Goal: Task Accomplishment & Management: Complete application form

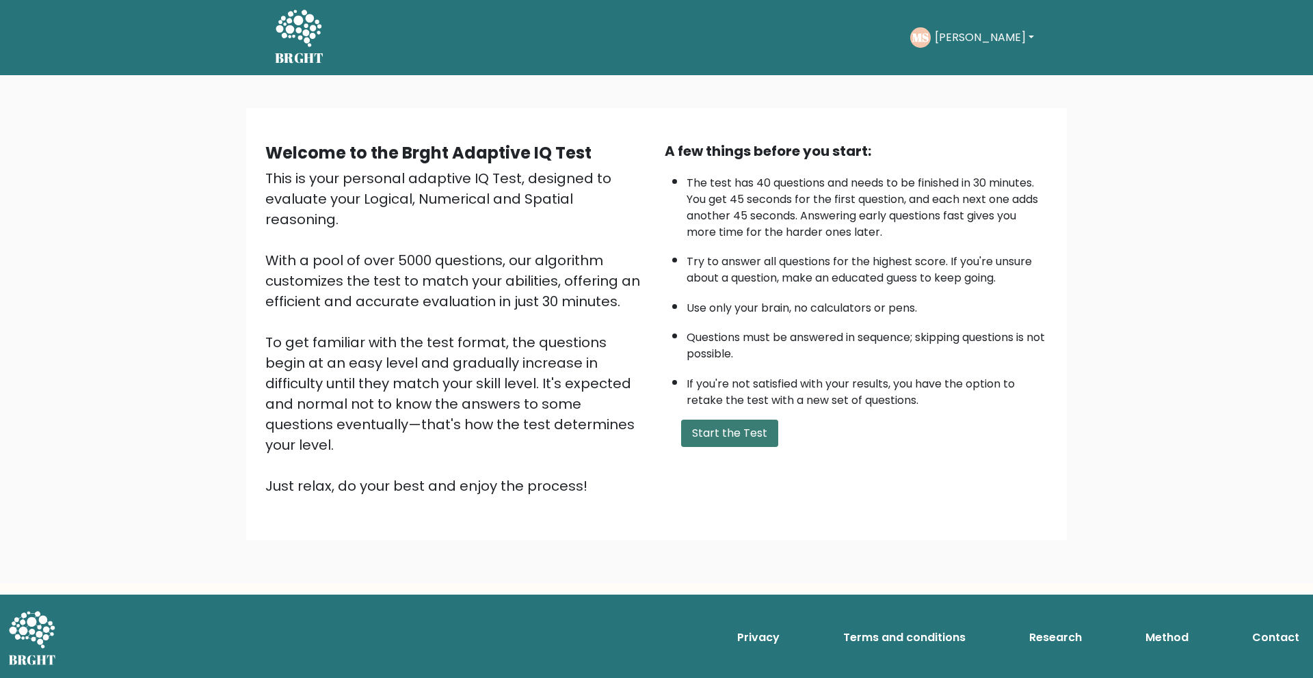
click at [753, 432] on button "Start the Test" at bounding box center [729, 433] width 97 height 27
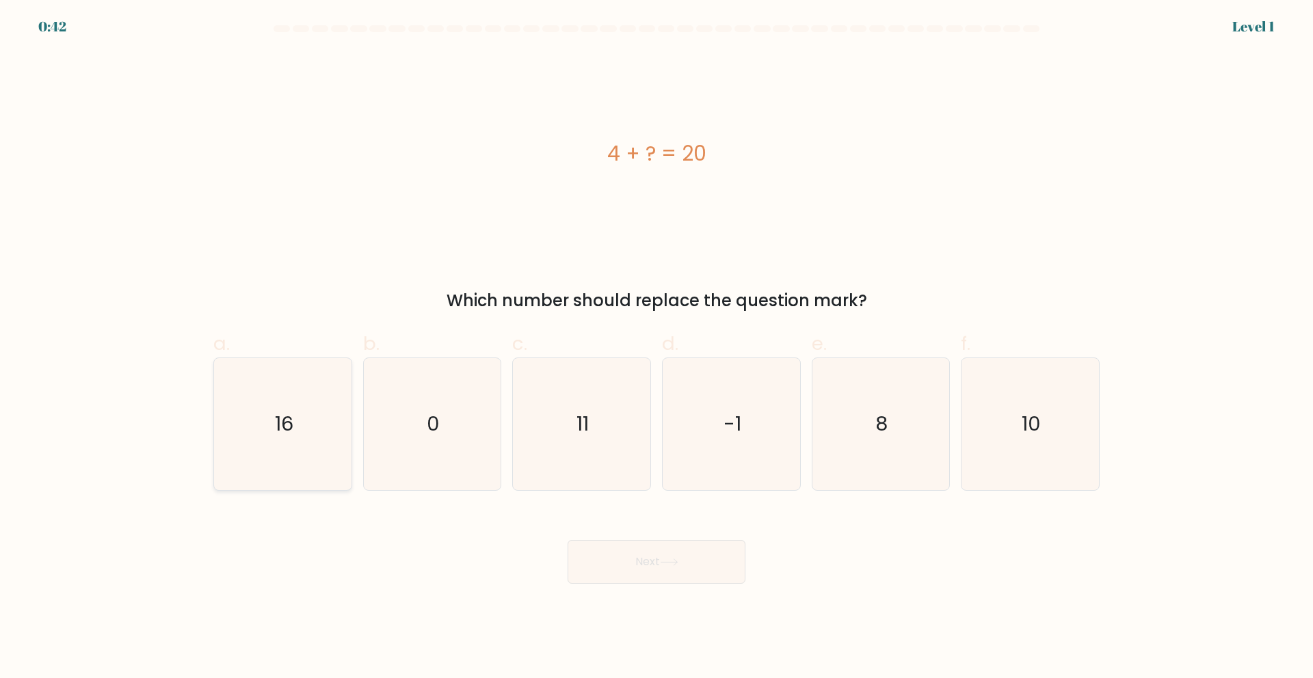
click at [289, 426] on text "16" at bounding box center [284, 423] width 18 height 27
click at [657, 348] on input "a. 16" at bounding box center [657, 343] width 1 height 9
radio input "true"
click at [654, 553] on button "Next" at bounding box center [657, 562] width 178 height 44
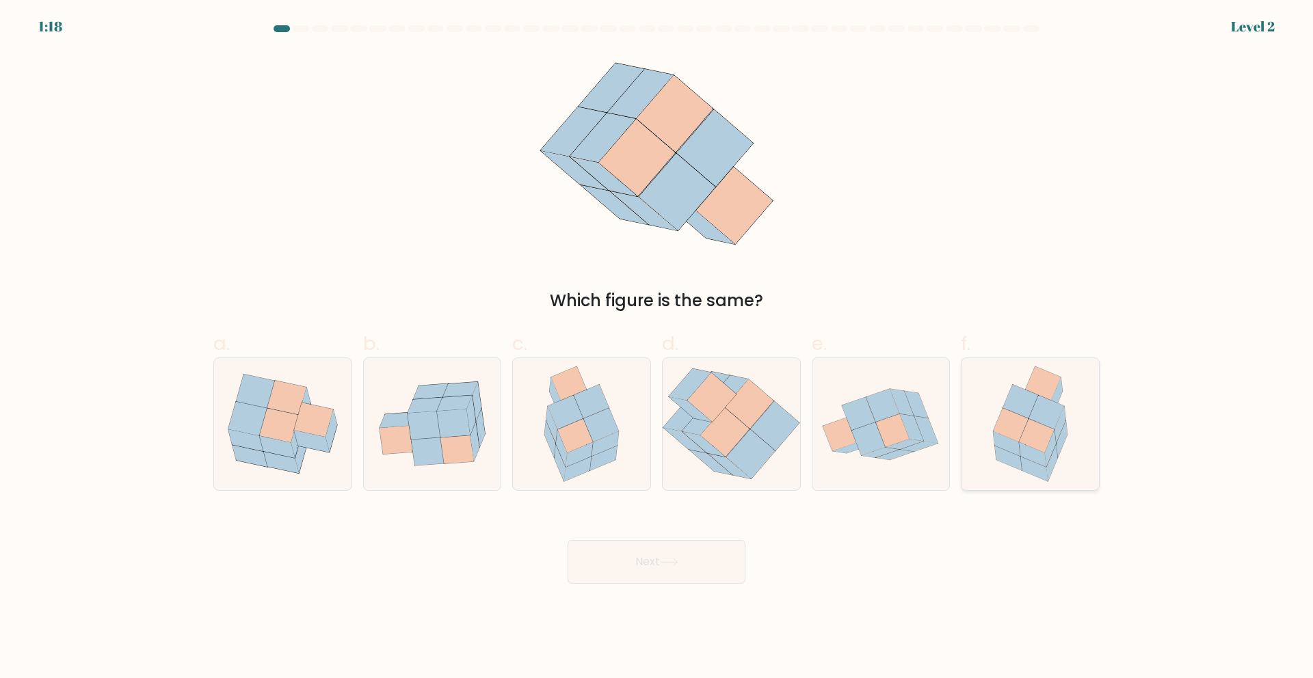
click at [1063, 399] on icon at bounding box center [1030, 424] width 103 height 132
click at [657, 348] on input "f." at bounding box center [657, 343] width 1 height 9
radio input "true"
click at [718, 553] on button "Next" at bounding box center [657, 562] width 178 height 44
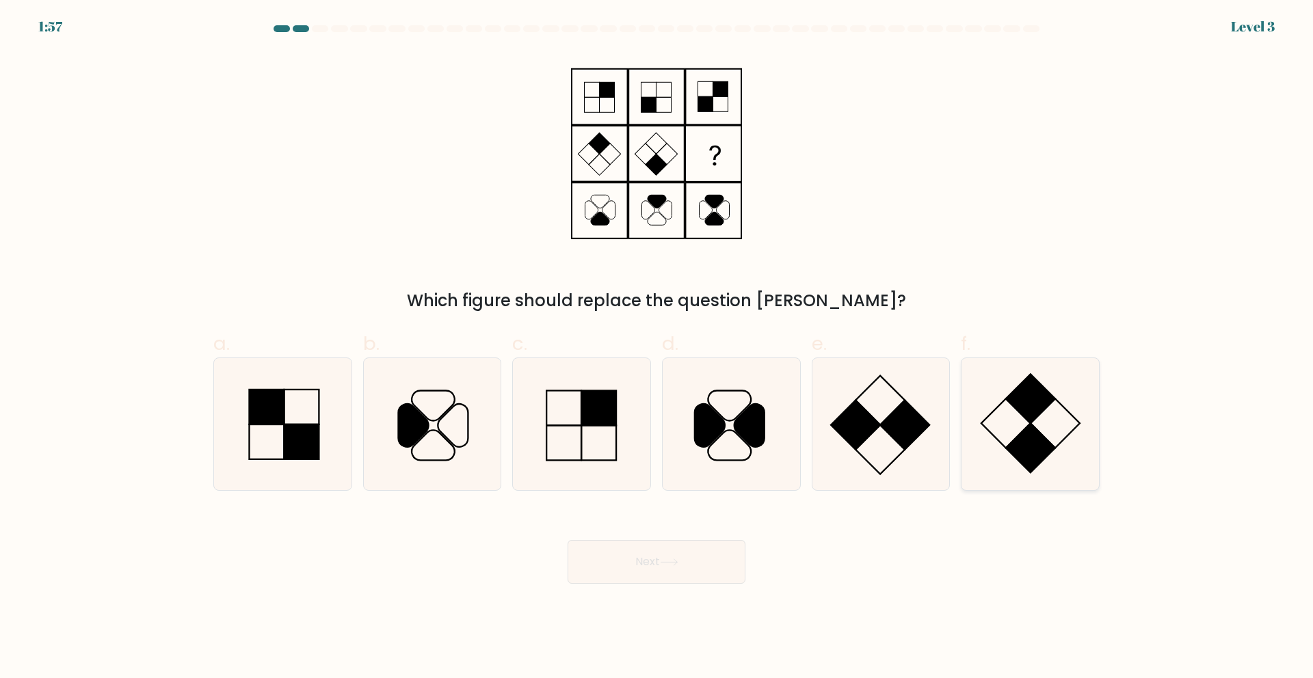
click at [1028, 427] on rect at bounding box center [1030, 447] width 49 height 49
click at [657, 348] on input "f." at bounding box center [657, 343] width 1 height 9
radio input "true"
click at [705, 564] on button "Next" at bounding box center [657, 562] width 178 height 44
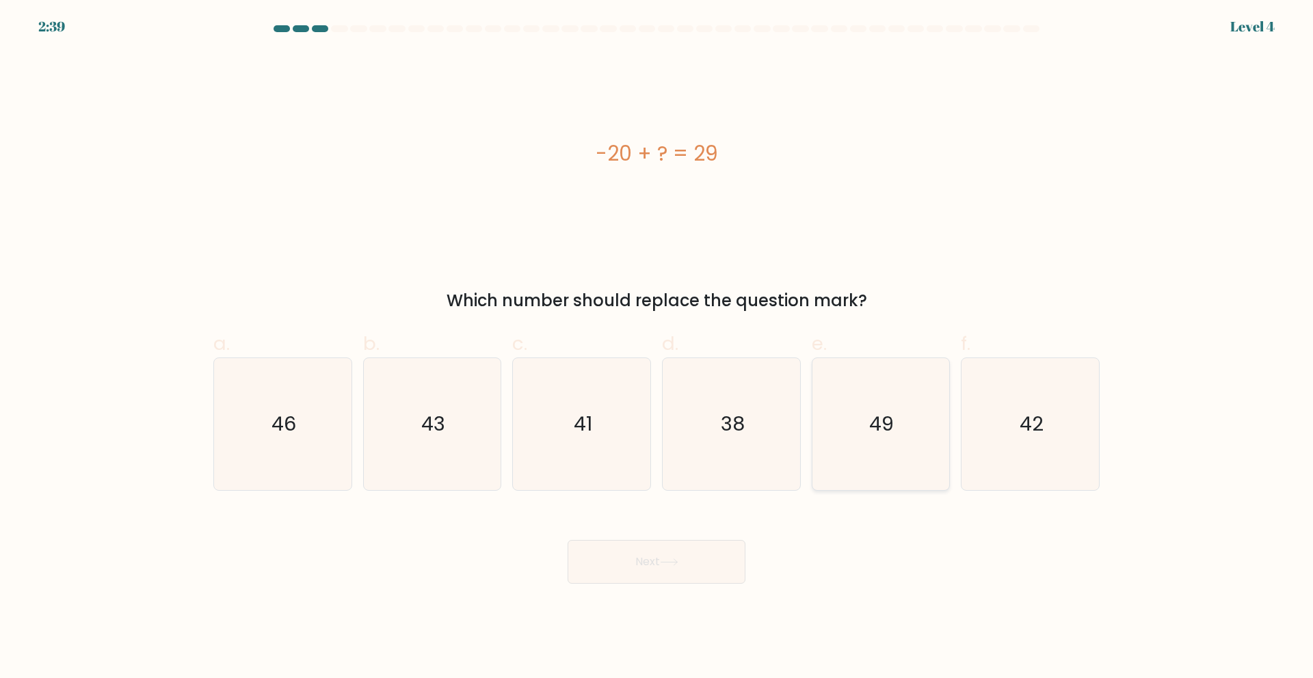
click at [876, 436] on text "49" at bounding box center [882, 423] width 25 height 27
click at [657, 348] on input "e. 49" at bounding box center [657, 343] width 1 height 9
radio input "true"
click at [728, 559] on button "Next" at bounding box center [657, 562] width 178 height 44
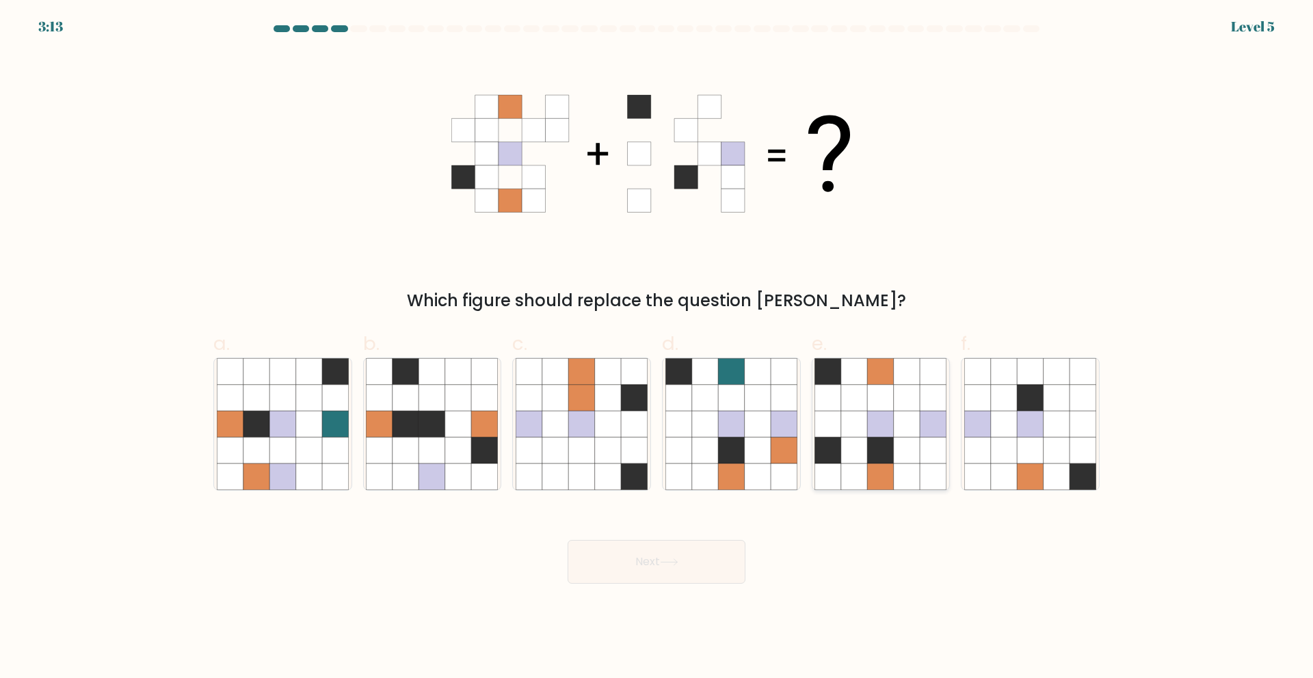
click at [895, 464] on icon at bounding box center [907, 477] width 26 height 26
click at [657, 348] on input "e." at bounding box center [657, 343] width 1 height 9
radio input "true"
click at [686, 575] on button "Next" at bounding box center [657, 562] width 178 height 44
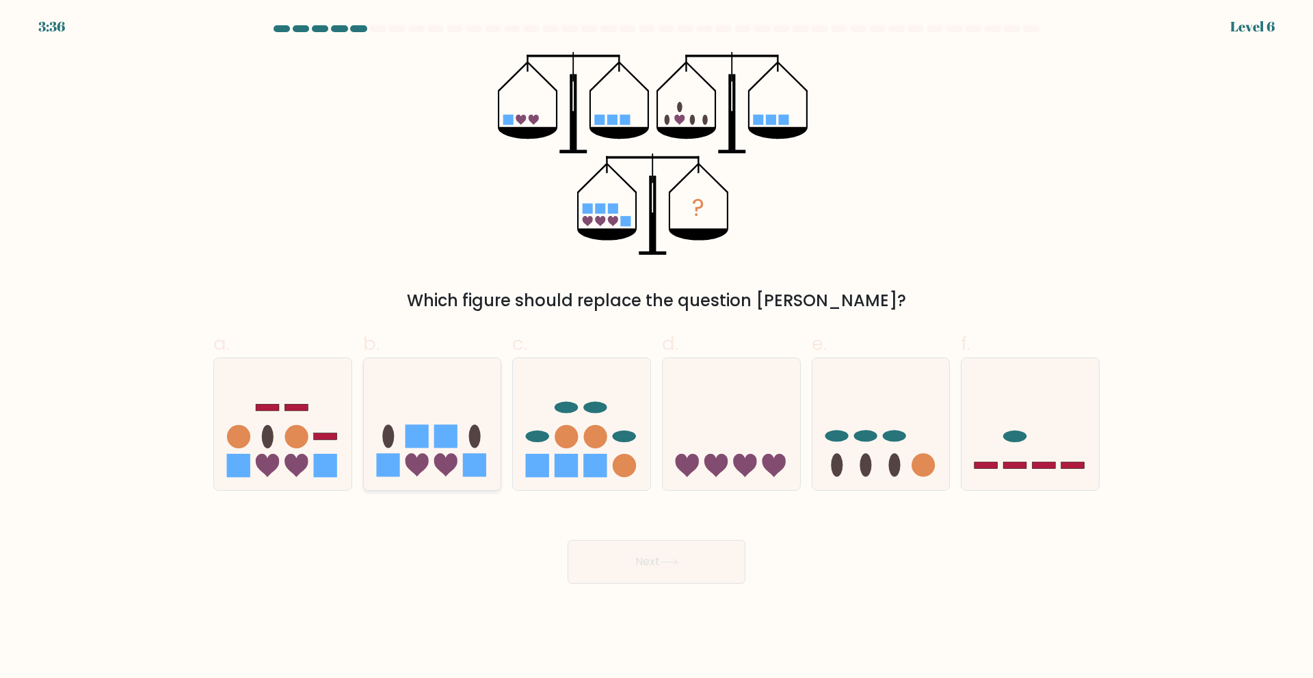
click at [446, 435] on rect at bounding box center [445, 436] width 23 height 23
click at [657, 348] on input "b." at bounding box center [657, 343] width 1 height 9
radio input "true"
click at [665, 559] on icon at bounding box center [669, 563] width 18 height 8
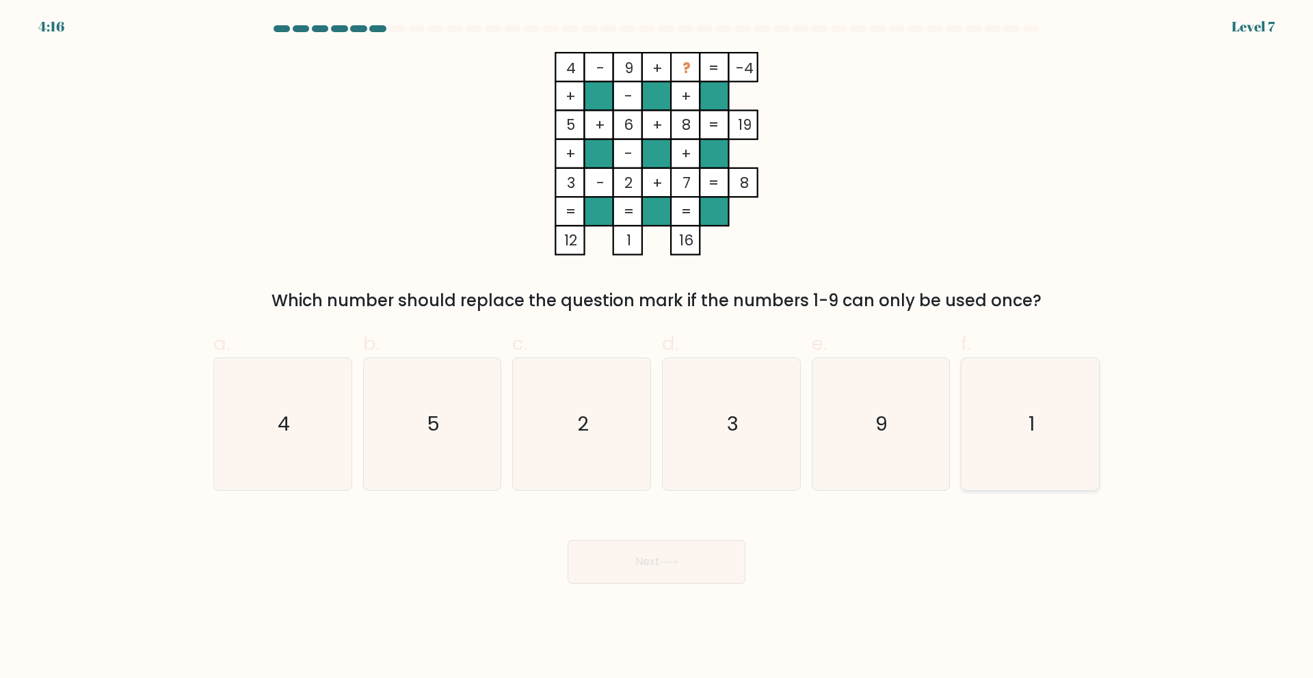
click at [1055, 406] on icon "1" at bounding box center [1030, 424] width 132 height 132
click at [657, 348] on input "f. 1" at bounding box center [657, 343] width 1 height 9
radio input "true"
click at [704, 553] on button "Next" at bounding box center [657, 562] width 178 height 44
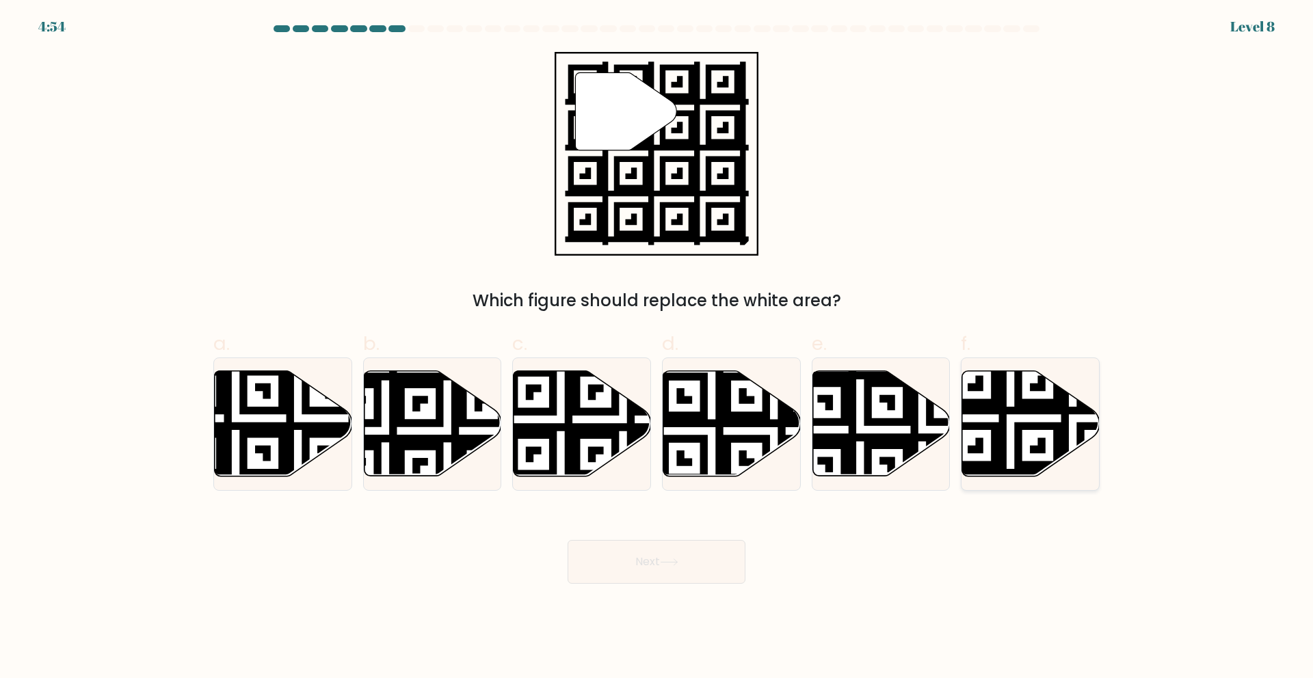
click at [1050, 416] on icon at bounding box center [1030, 423] width 137 height 105
click at [657, 348] on input "f." at bounding box center [657, 343] width 1 height 9
radio input "true"
click at [671, 559] on icon at bounding box center [669, 563] width 18 height 8
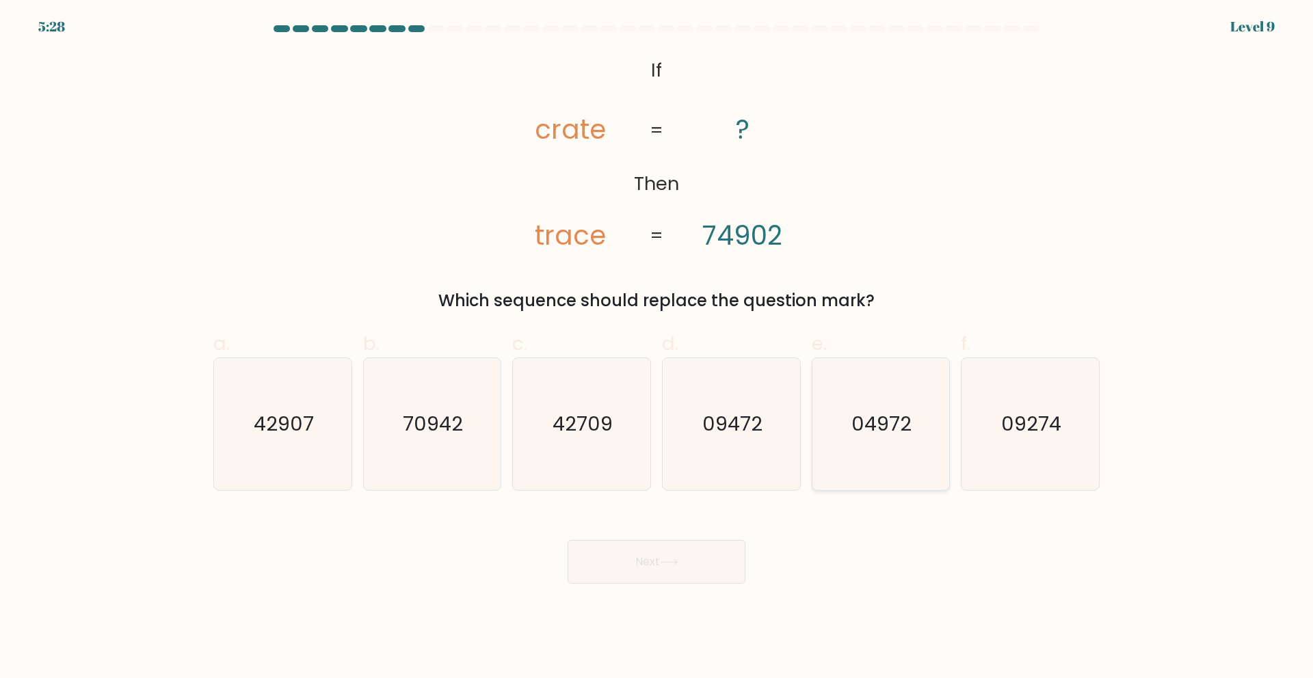
click at [896, 465] on icon "04972" at bounding box center [881, 424] width 132 height 132
click at [657, 348] on input "e. 04972" at bounding box center [657, 343] width 1 height 9
radio input "true"
click at [671, 570] on button "Next" at bounding box center [657, 562] width 178 height 44
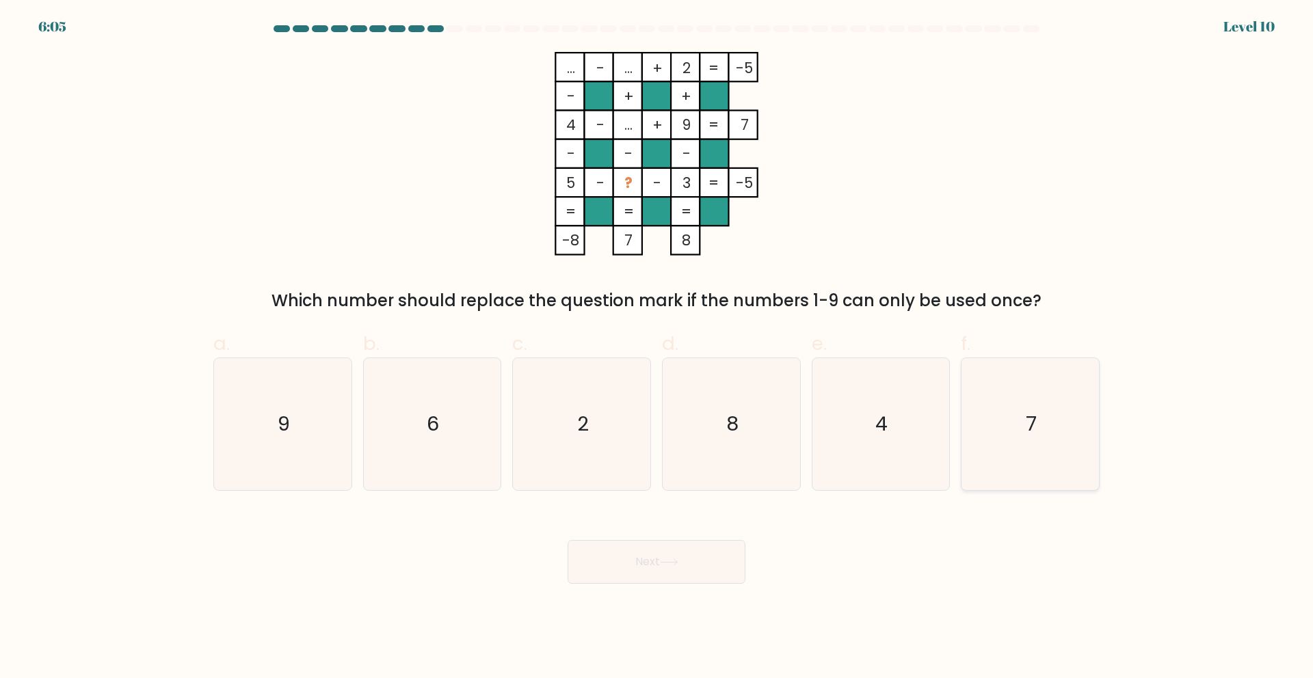
click at [1020, 439] on icon "7" at bounding box center [1030, 424] width 132 height 132
click at [657, 348] on input "f. 7" at bounding box center [657, 343] width 1 height 9
radio input "true"
click at [678, 574] on button "Next" at bounding box center [657, 562] width 178 height 44
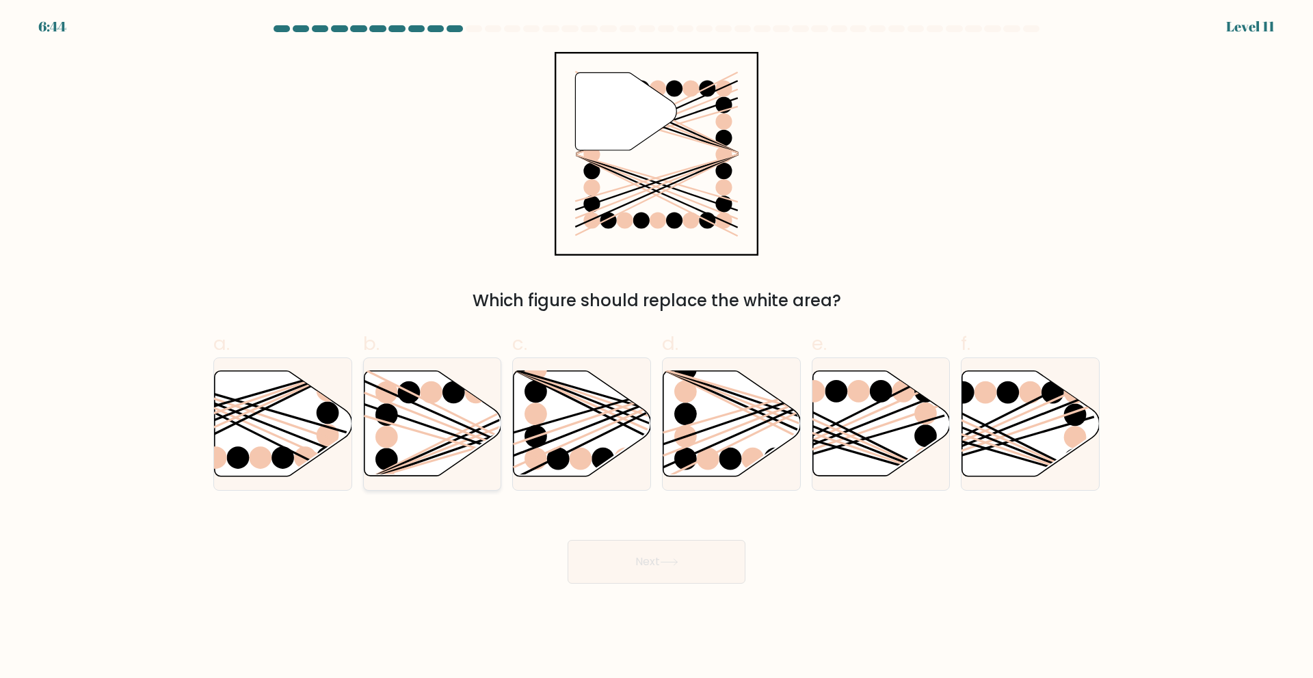
click at [453, 453] on icon at bounding box center [432, 423] width 137 height 105
click at [657, 348] on input "b." at bounding box center [657, 343] width 1 height 9
radio input "true"
click at [704, 558] on button "Next" at bounding box center [657, 562] width 178 height 44
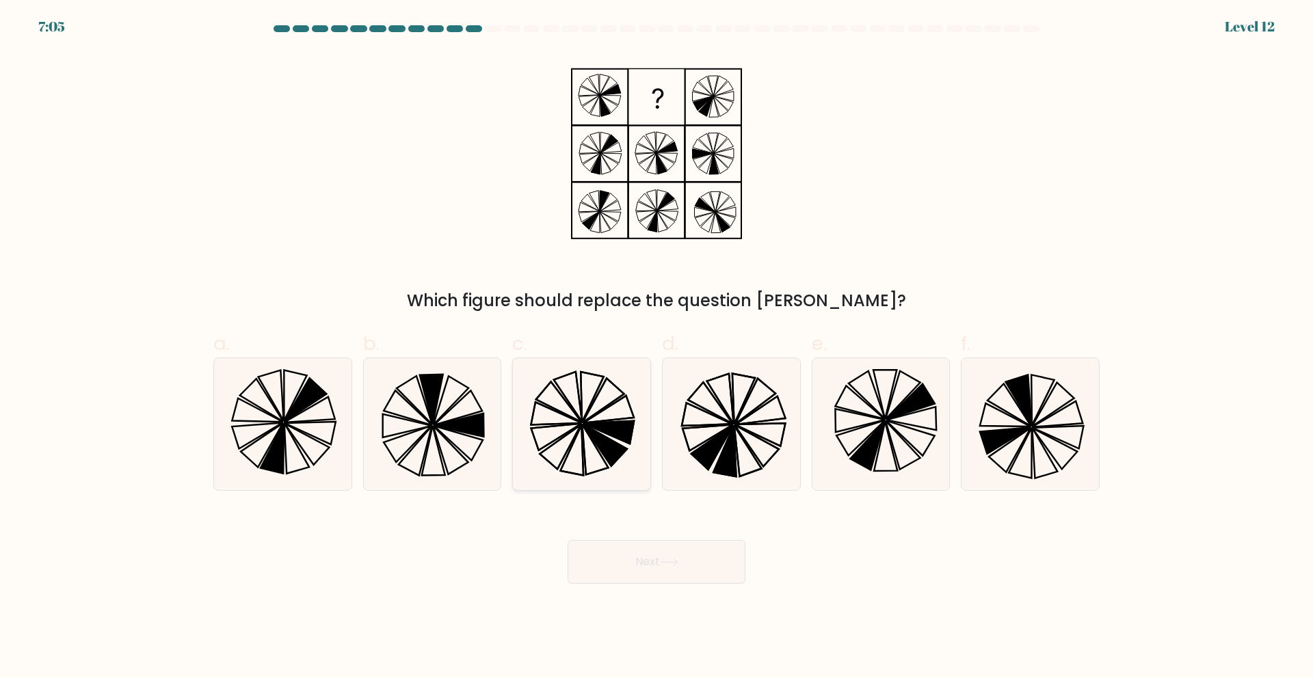
click at [600, 449] on icon at bounding box center [605, 445] width 44 height 42
click at [657, 348] on input "c." at bounding box center [657, 343] width 1 height 9
radio input "true"
click at [691, 577] on button "Next" at bounding box center [657, 562] width 178 height 44
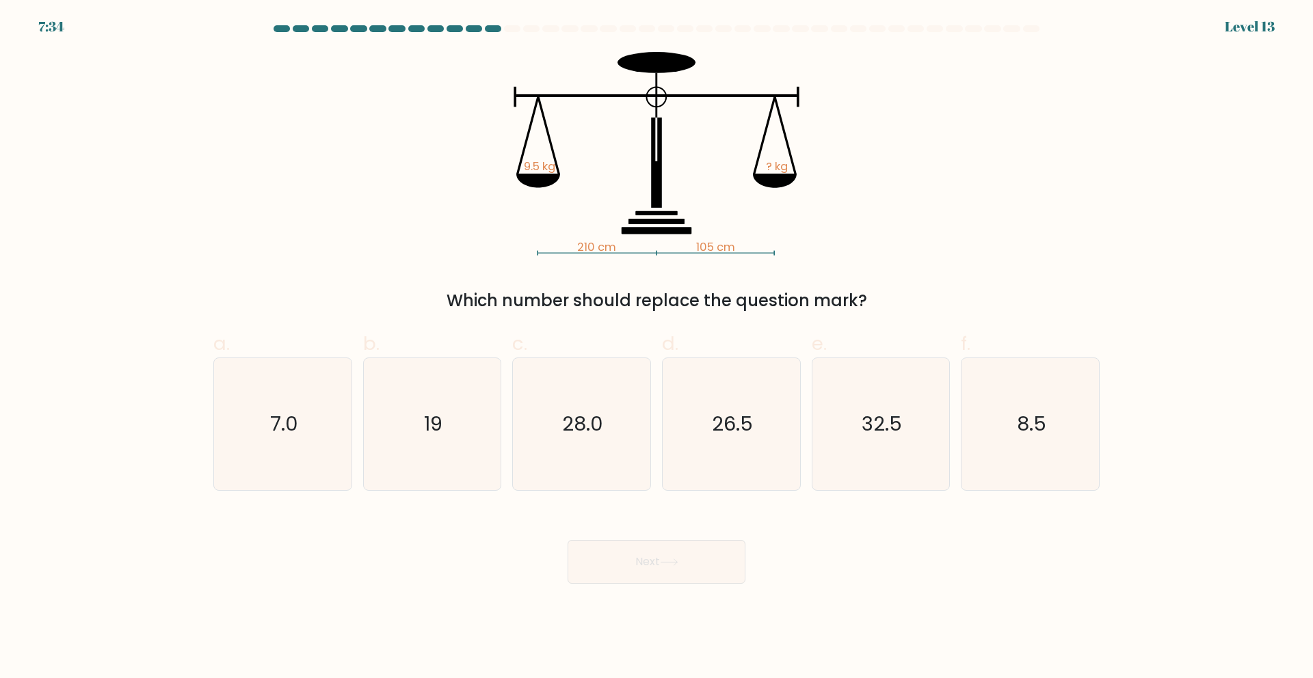
click at [471, 492] on form at bounding box center [656, 304] width 1313 height 559
click at [471, 481] on icon "19" at bounding box center [432, 424] width 132 height 132
click at [657, 348] on input "b. 19" at bounding box center [657, 343] width 1 height 9
radio input "true"
click at [631, 563] on button "Next" at bounding box center [657, 562] width 178 height 44
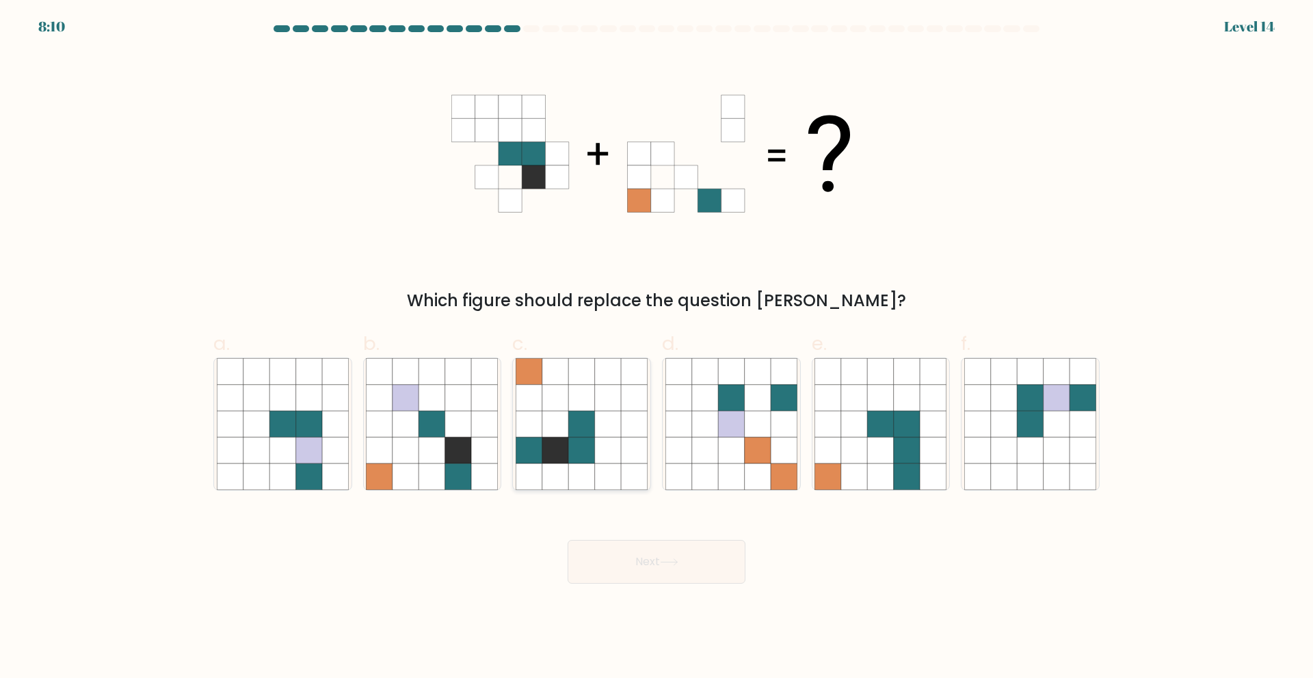
click at [604, 434] on icon at bounding box center [608, 424] width 26 height 26
click at [657, 348] on input "c." at bounding box center [657, 343] width 1 height 9
radio input "true"
click at [670, 566] on icon at bounding box center [669, 563] width 18 height 8
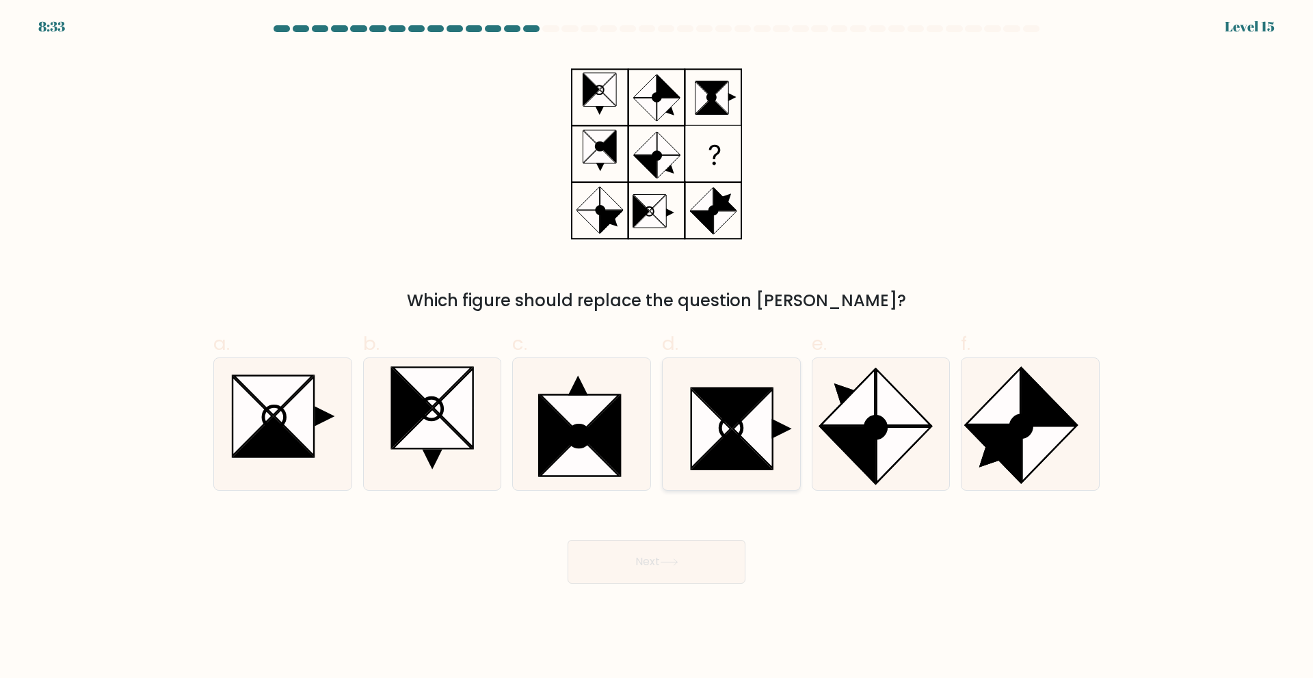
click at [741, 452] on icon at bounding box center [731, 450] width 79 height 40
click at [657, 348] on input "d." at bounding box center [657, 343] width 1 height 9
radio input "true"
click at [626, 565] on button "Next" at bounding box center [657, 562] width 178 height 44
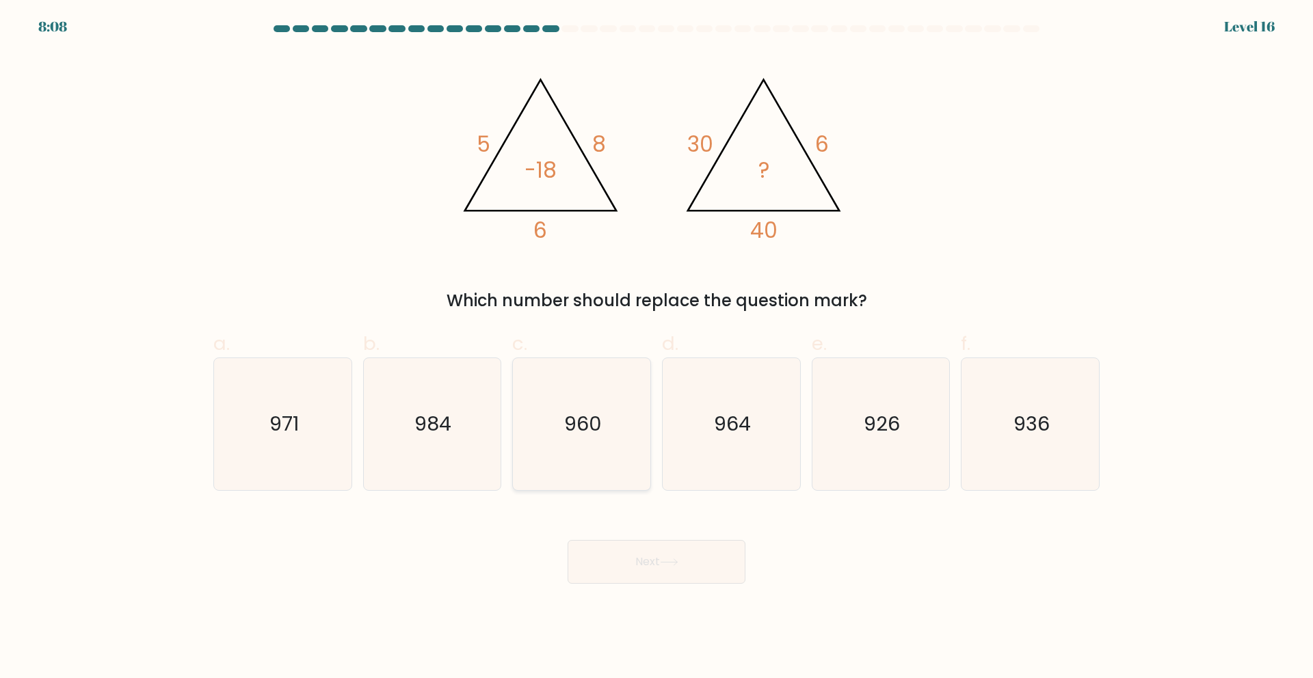
click at [626, 432] on icon "960" at bounding box center [582, 424] width 132 height 132
click at [657, 348] on input "c. 960" at bounding box center [657, 343] width 1 height 9
radio input "true"
click at [668, 559] on icon at bounding box center [669, 563] width 18 height 8
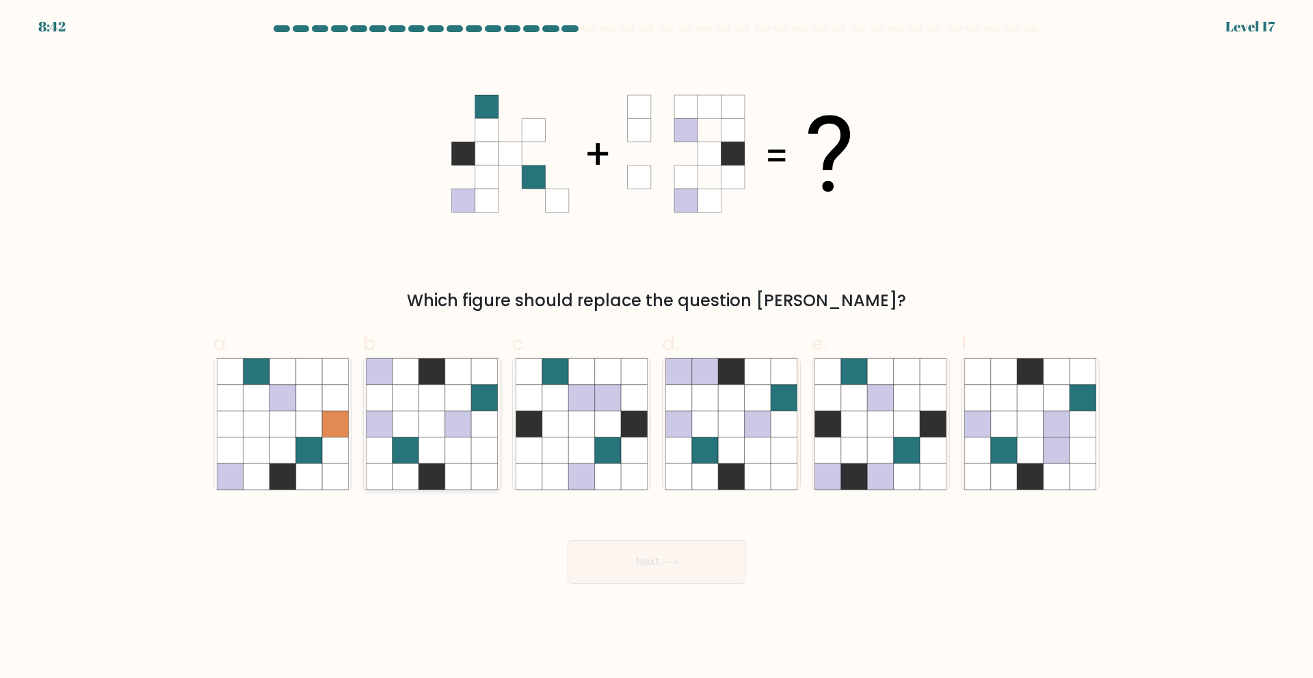
click at [486, 472] on icon at bounding box center [485, 477] width 26 height 26
click at [657, 348] on input "b." at bounding box center [657, 343] width 1 height 9
radio input "true"
click at [637, 567] on button "Next" at bounding box center [657, 562] width 178 height 44
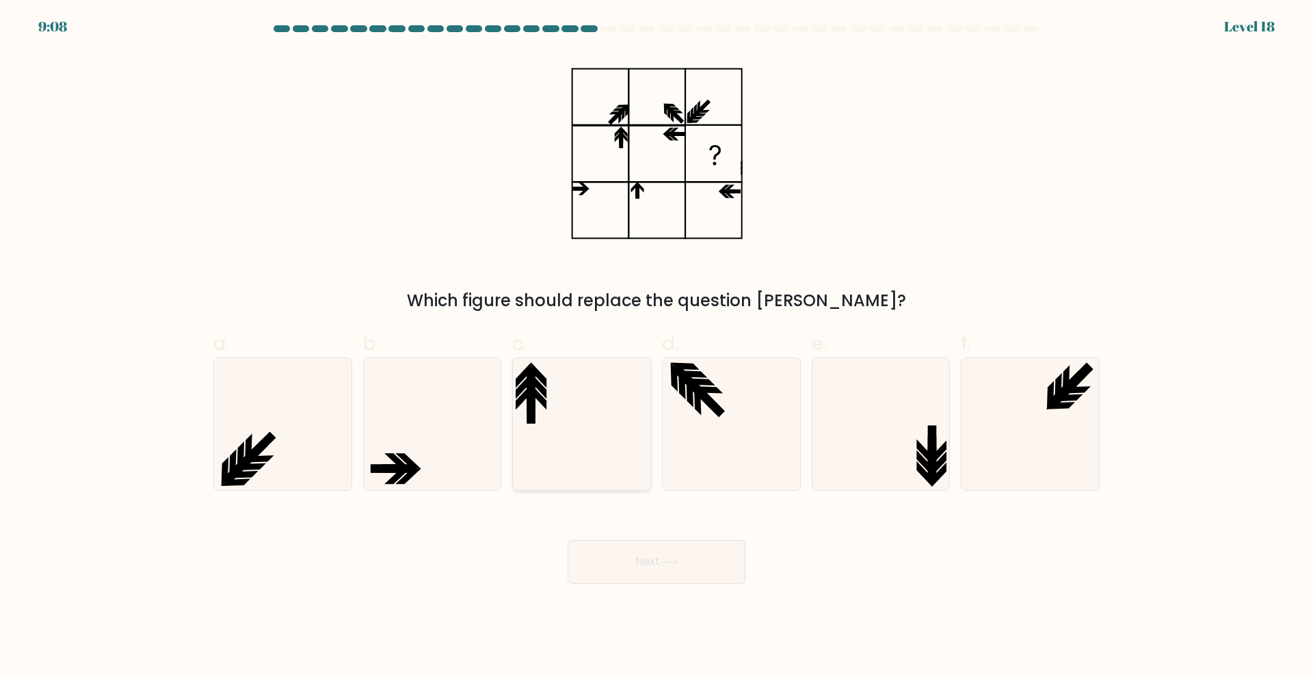
click at [601, 432] on icon at bounding box center [582, 424] width 132 height 132
click at [657, 348] on input "c." at bounding box center [657, 343] width 1 height 9
radio input "true"
click at [939, 464] on icon at bounding box center [940, 463] width 16 height 25
click at [657, 348] on input "e." at bounding box center [657, 343] width 1 height 9
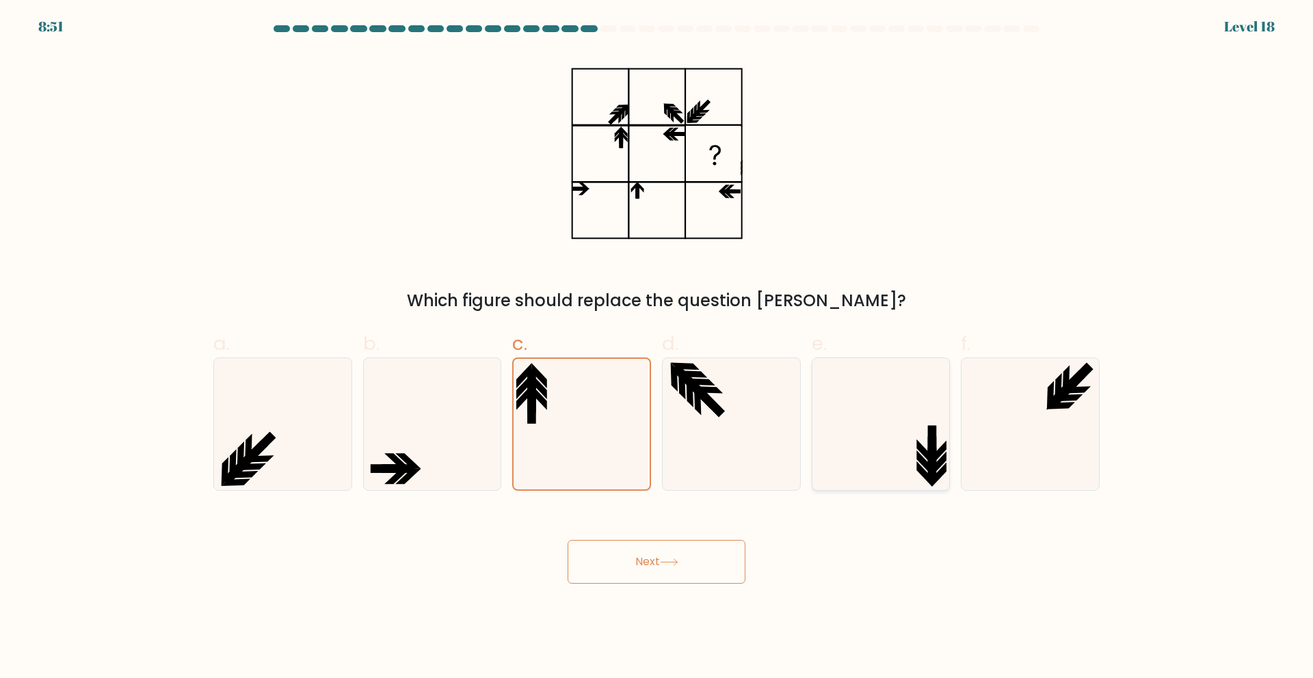
radio input "true"
click at [689, 561] on button "Next" at bounding box center [657, 562] width 178 height 44
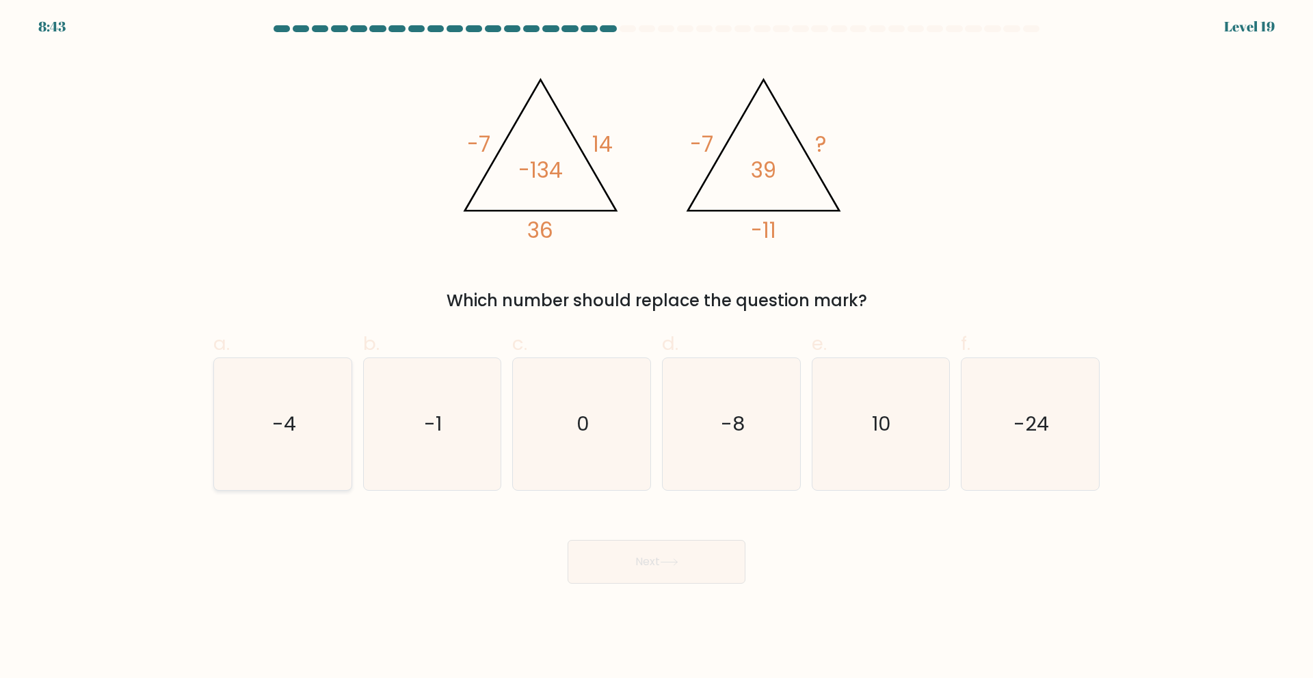
click at [289, 428] on text "-4" at bounding box center [284, 423] width 24 height 27
click at [657, 348] on input "a. -4" at bounding box center [657, 343] width 1 height 9
radio input "true"
click at [702, 579] on button "Next" at bounding box center [657, 562] width 178 height 44
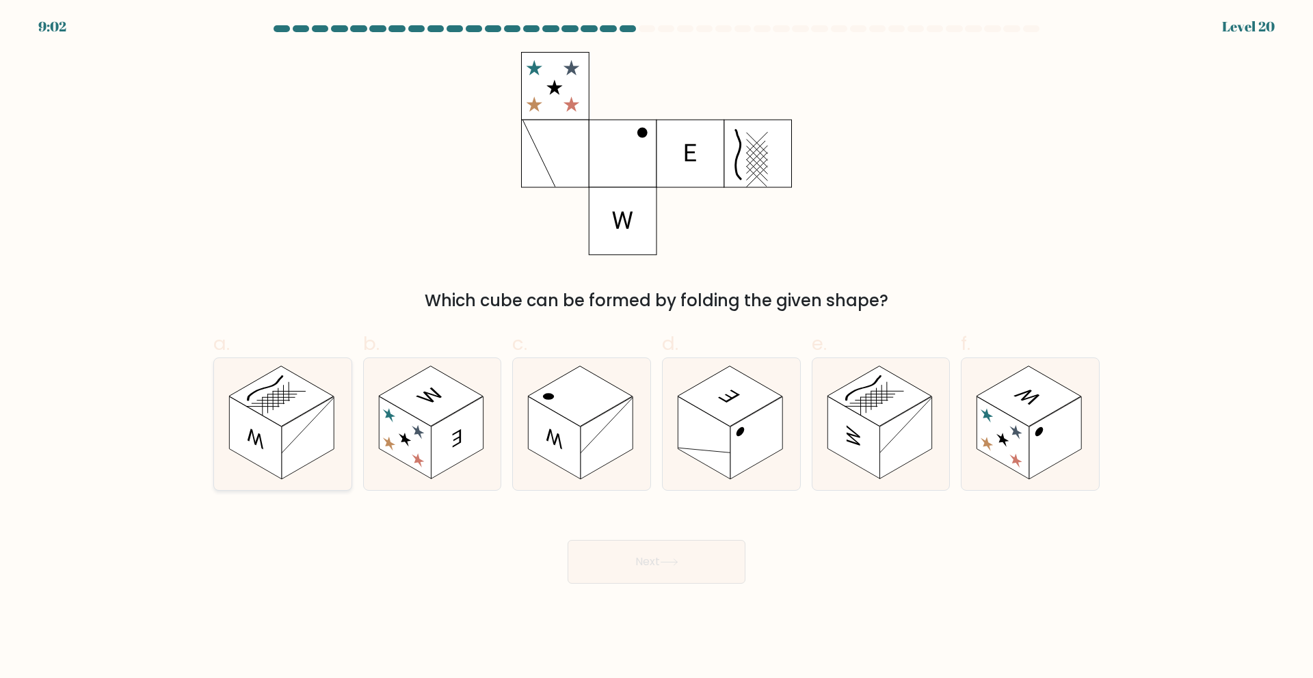
click at [276, 447] on rect at bounding box center [255, 438] width 52 height 83
click at [657, 348] on input "a." at bounding box center [657, 343] width 1 height 9
radio input "true"
click at [687, 569] on button "Next" at bounding box center [657, 562] width 178 height 44
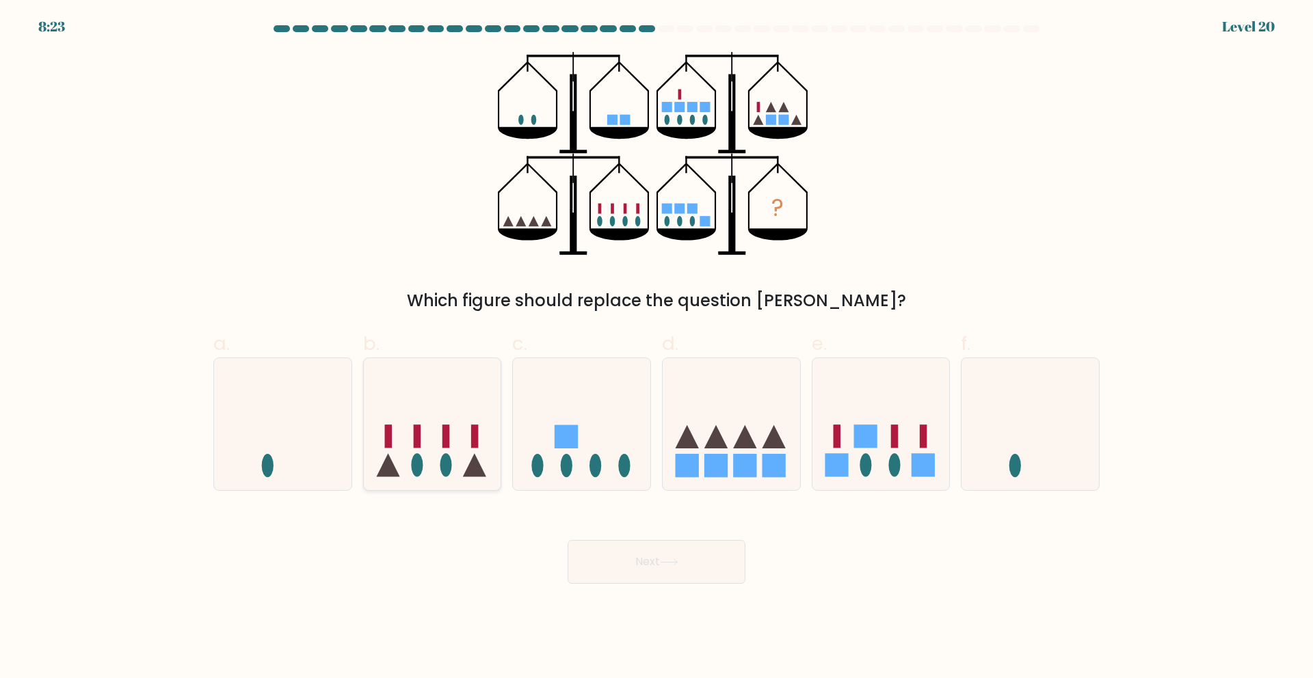
click at [442, 465] on ellipse at bounding box center [446, 465] width 12 height 23
click at [657, 348] on input "b." at bounding box center [657, 343] width 1 height 9
radio input "true"
click at [665, 566] on icon at bounding box center [669, 563] width 18 height 8
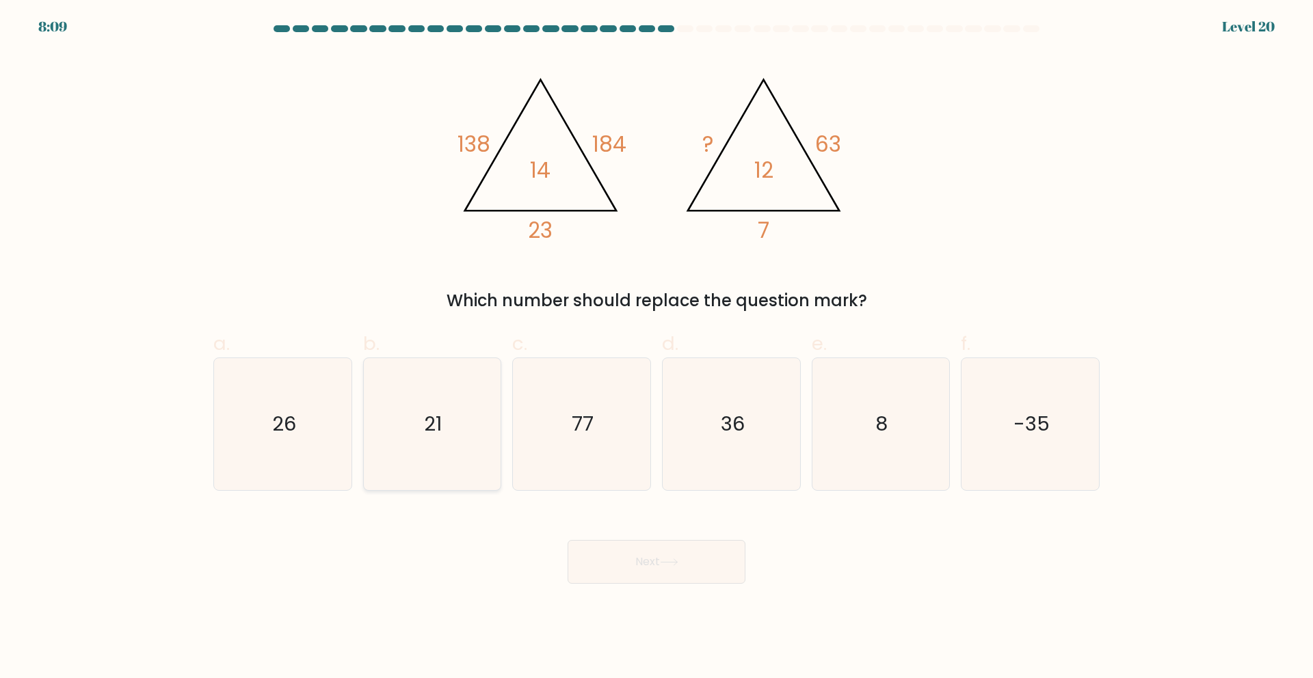
click at [480, 409] on icon "21" at bounding box center [432, 424] width 132 height 132
click at [657, 348] on input "b. 21" at bounding box center [657, 343] width 1 height 9
radio input "true"
click at [648, 557] on button "Next" at bounding box center [657, 562] width 178 height 44
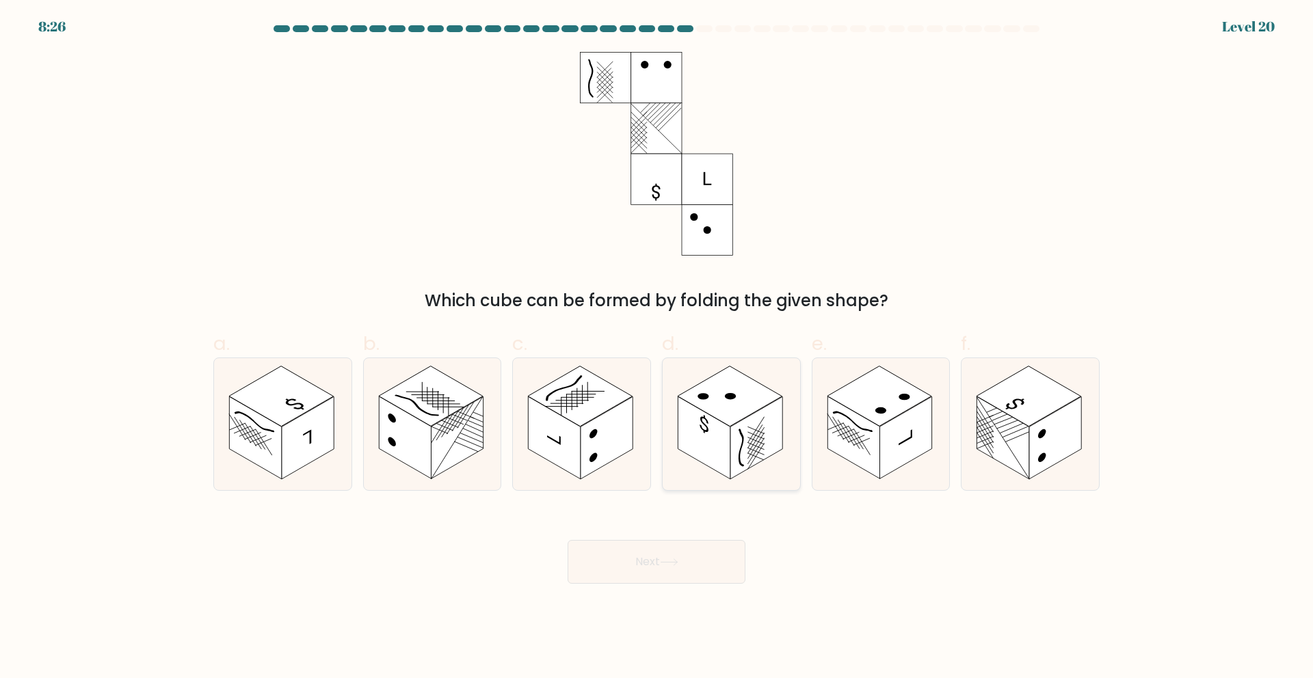
click at [716, 427] on rect at bounding box center [704, 438] width 52 height 83
click at [657, 348] on input "d." at bounding box center [657, 343] width 1 height 9
radio input "true"
click at [603, 567] on button "Next" at bounding box center [657, 562] width 178 height 44
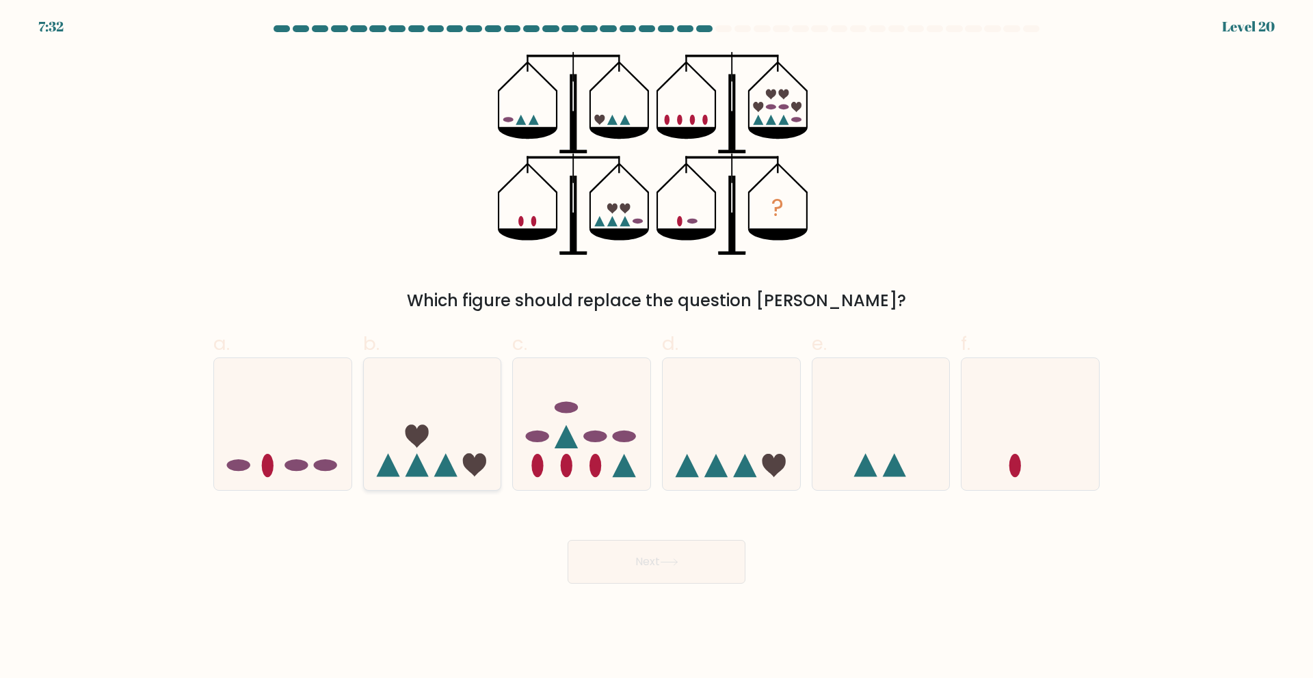
click at [448, 465] on icon at bounding box center [445, 465] width 23 height 23
click at [657, 348] on input "b." at bounding box center [657, 343] width 1 height 9
radio input "true"
click at [664, 538] on div "Next" at bounding box center [656, 545] width 903 height 77
click at [672, 556] on button "Next" at bounding box center [657, 562] width 178 height 44
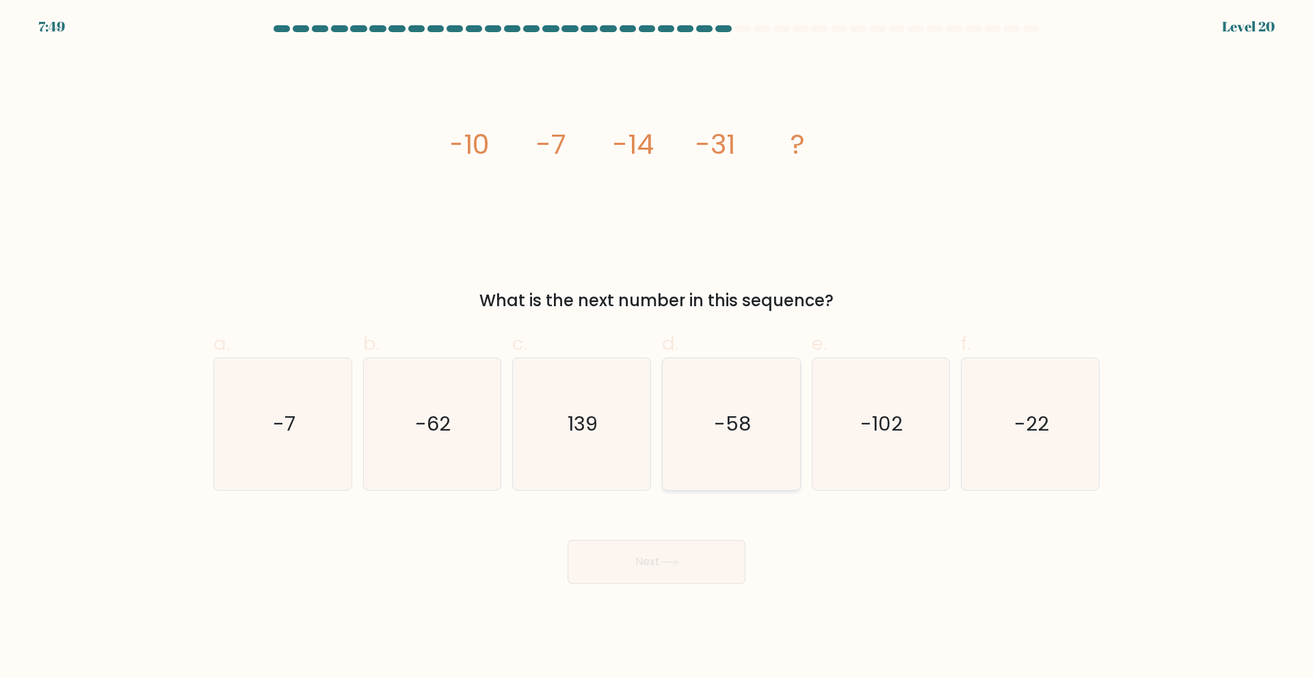
click at [740, 453] on icon "-58" at bounding box center [731, 424] width 132 height 132
click at [657, 348] on input "d. -58" at bounding box center [657, 343] width 1 height 9
radio input "true"
click at [717, 556] on button "Next" at bounding box center [657, 562] width 178 height 44
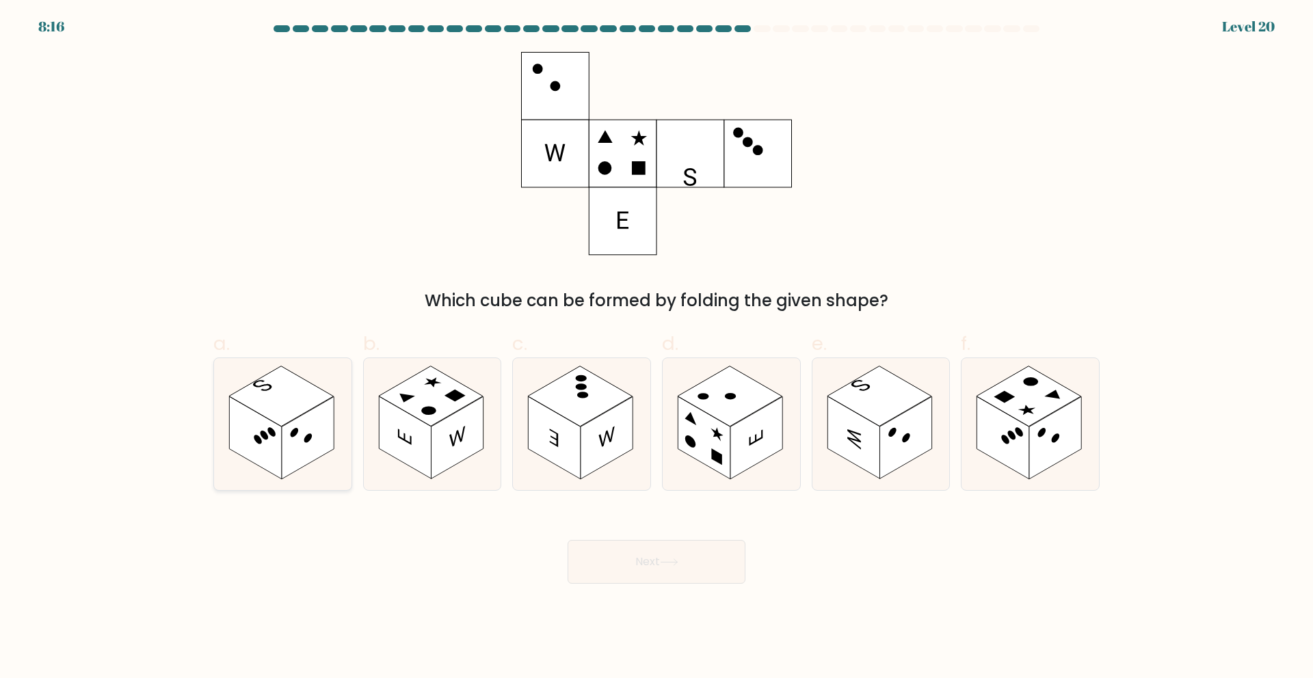
click at [304, 414] on rect at bounding box center [308, 438] width 52 height 83
click at [657, 348] on input "a." at bounding box center [657, 343] width 1 height 9
radio input "true"
click at [724, 568] on button "Next" at bounding box center [657, 562] width 178 height 44
click at [650, 561] on button "Next" at bounding box center [657, 562] width 178 height 44
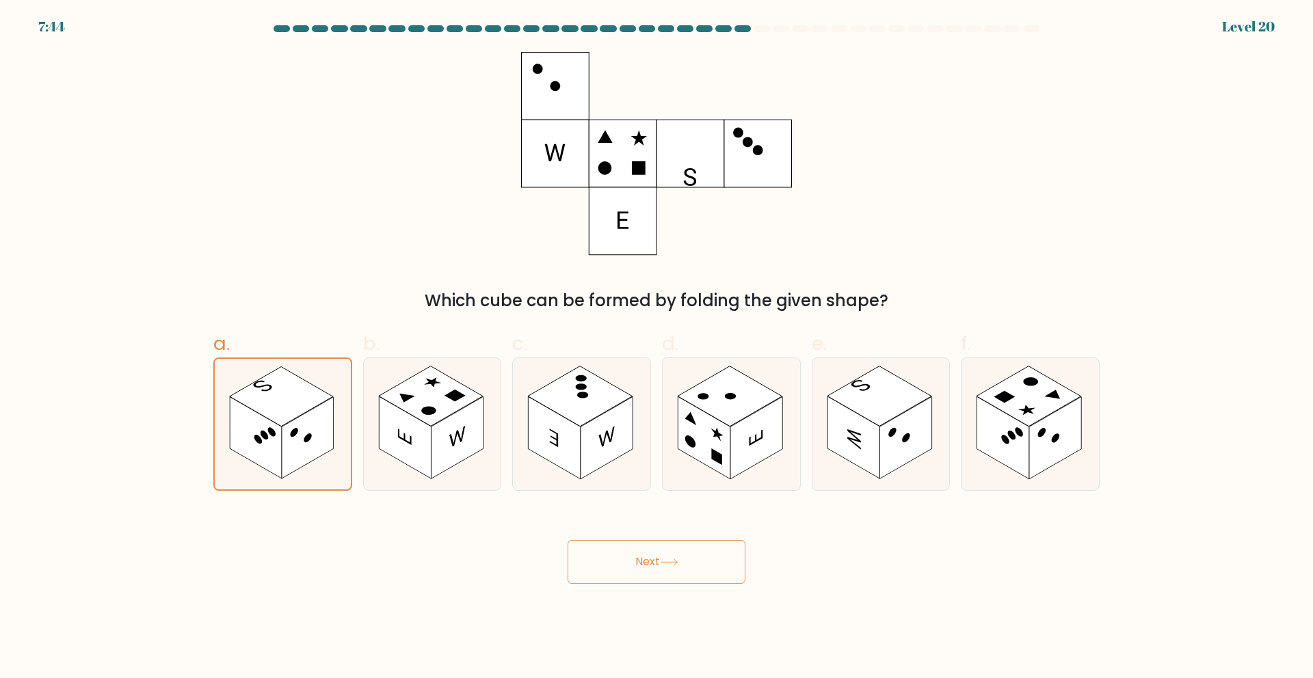
click at [650, 561] on button "Next" at bounding box center [657, 562] width 178 height 44
click at [635, 556] on button "Next" at bounding box center [657, 562] width 178 height 44
click at [659, 554] on button "Next" at bounding box center [657, 562] width 178 height 44
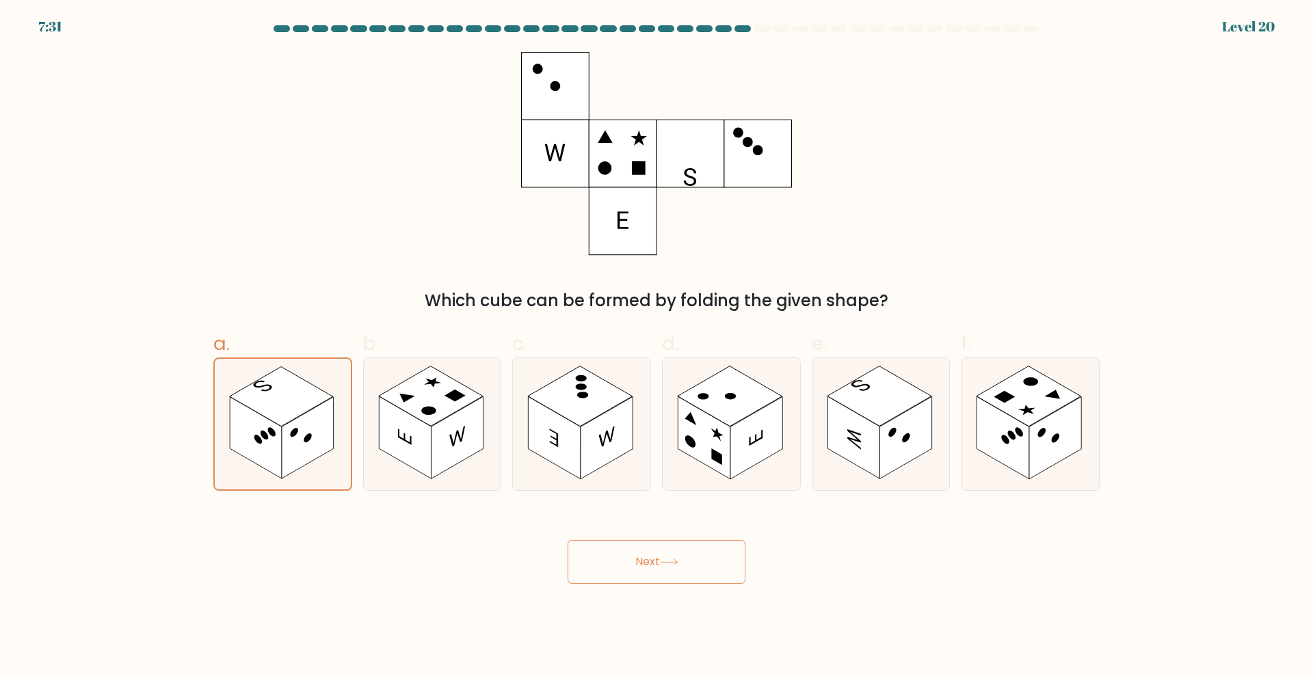
click at [659, 554] on button "Next" at bounding box center [657, 562] width 178 height 44
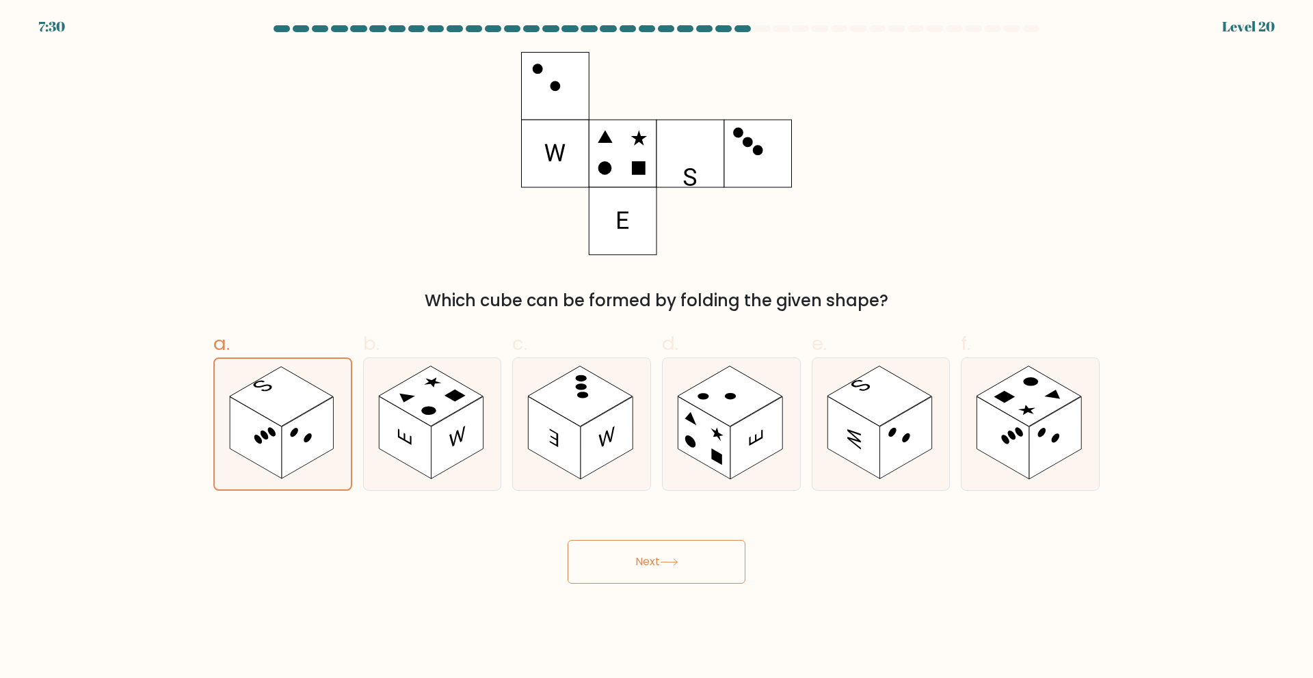
click at [659, 554] on button "Next" at bounding box center [657, 562] width 178 height 44
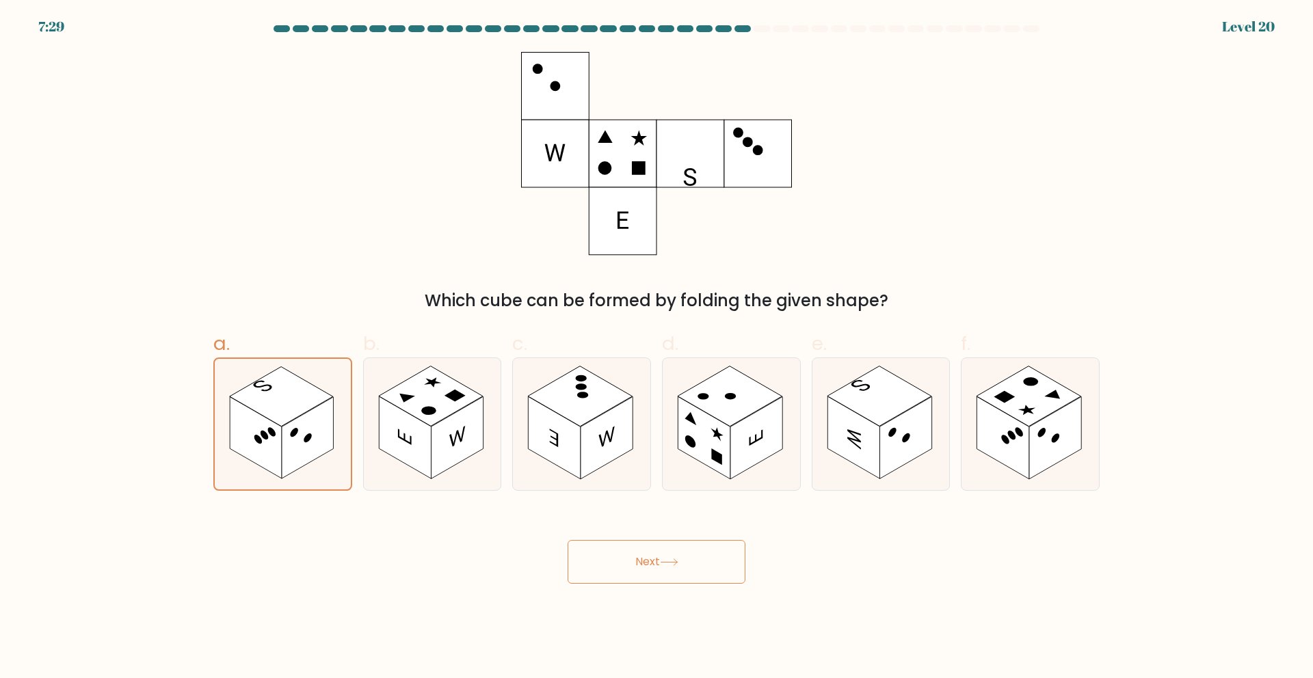
click at [659, 554] on button "Next" at bounding box center [657, 562] width 178 height 44
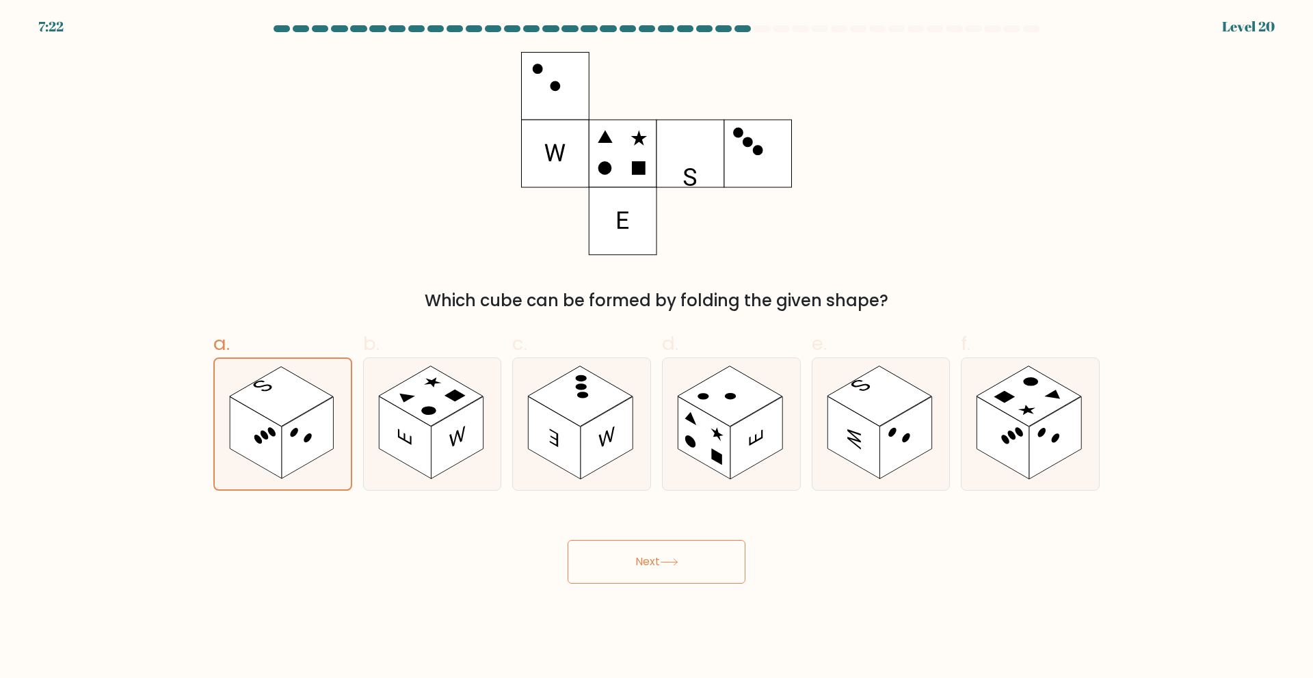
click at [280, 90] on div "Which cube can be formed by folding the given shape?" at bounding box center [656, 182] width 903 height 261
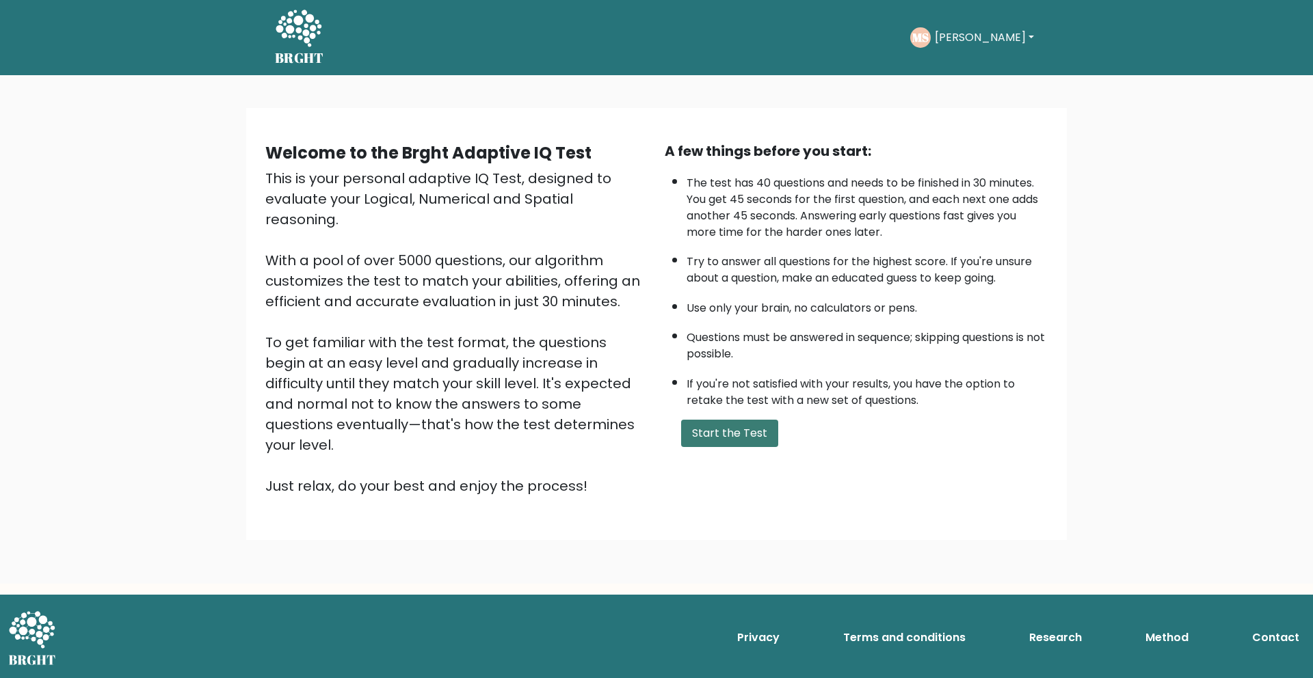
click at [730, 434] on button "Start the Test" at bounding box center [729, 433] width 97 height 27
click at [727, 436] on button "Start the Test" at bounding box center [729, 433] width 97 height 27
click at [727, 441] on button "Start the Test" at bounding box center [729, 433] width 97 height 27
click at [727, 438] on button "Start the Test" at bounding box center [729, 433] width 97 height 27
click at [754, 435] on button "Start the Test" at bounding box center [729, 433] width 97 height 27
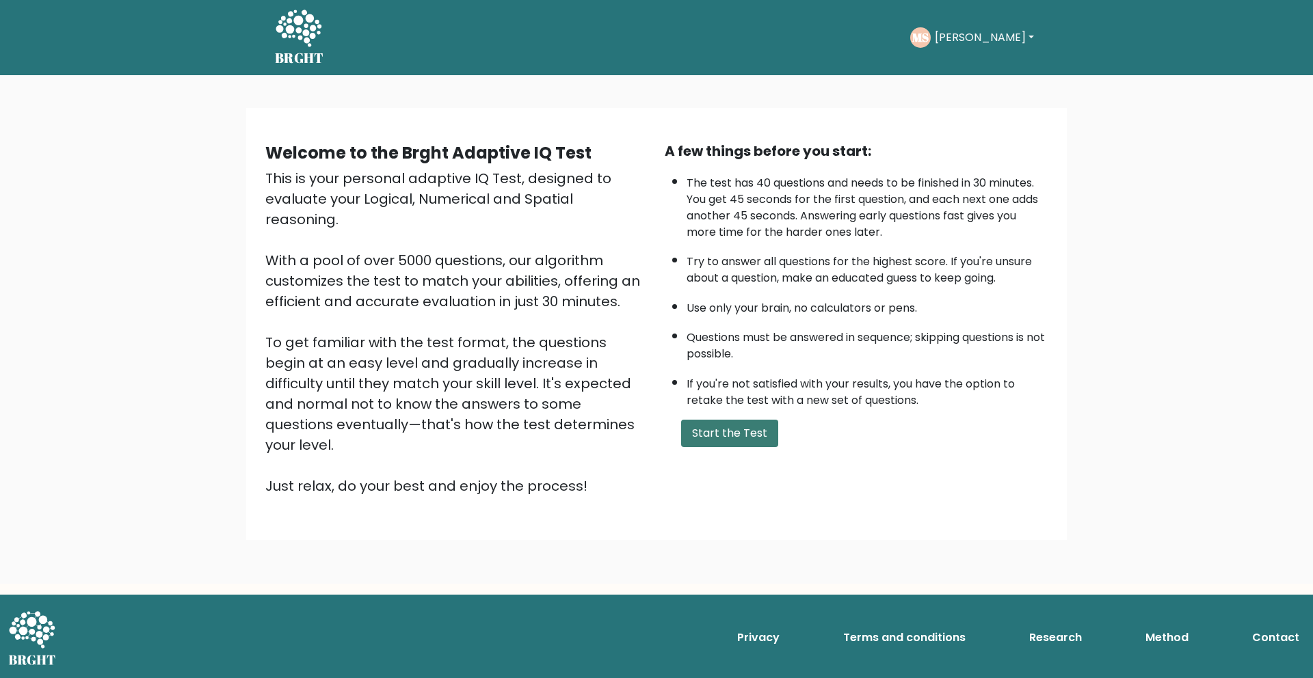
click at [739, 436] on button "Start the Test" at bounding box center [729, 433] width 97 height 27
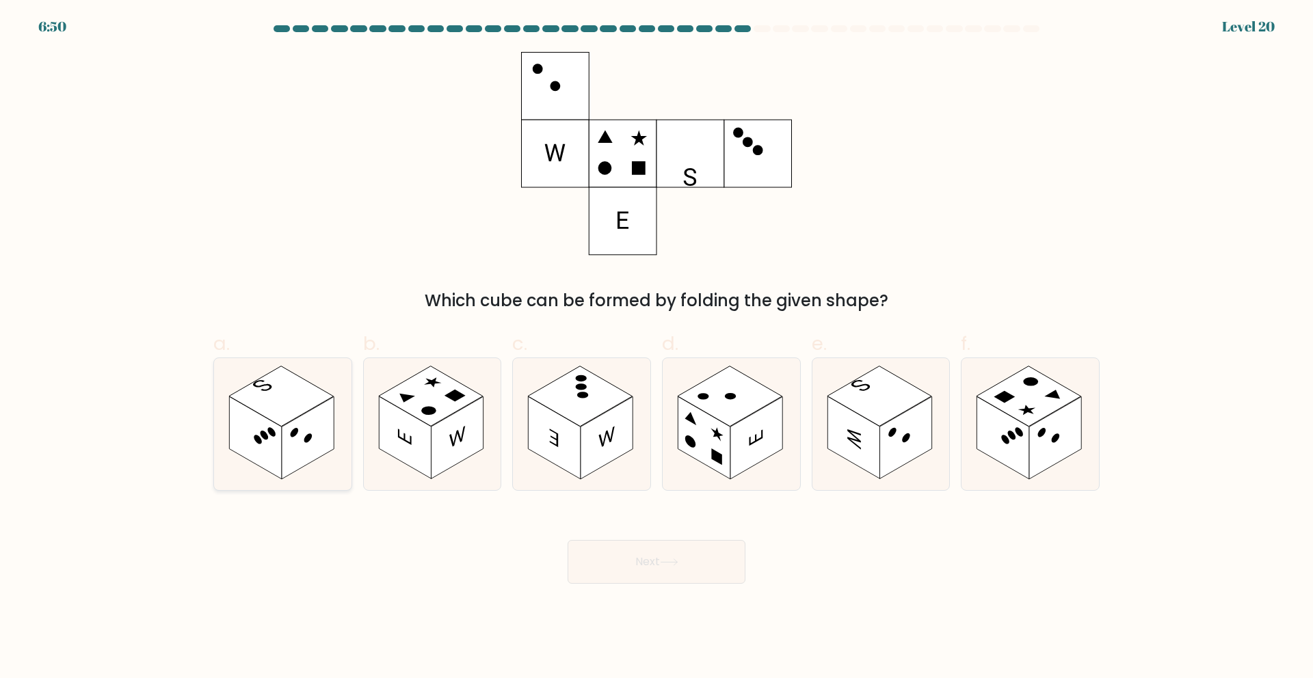
click at [329, 413] on rect at bounding box center [308, 438] width 52 height 83
click at [657, 348] on input "a." at bounding box center [657, 343] width 1 height 9
radio input "true"
click at [659, 561] on button "Next" at bounding box center [657, 562] width 178 height 44
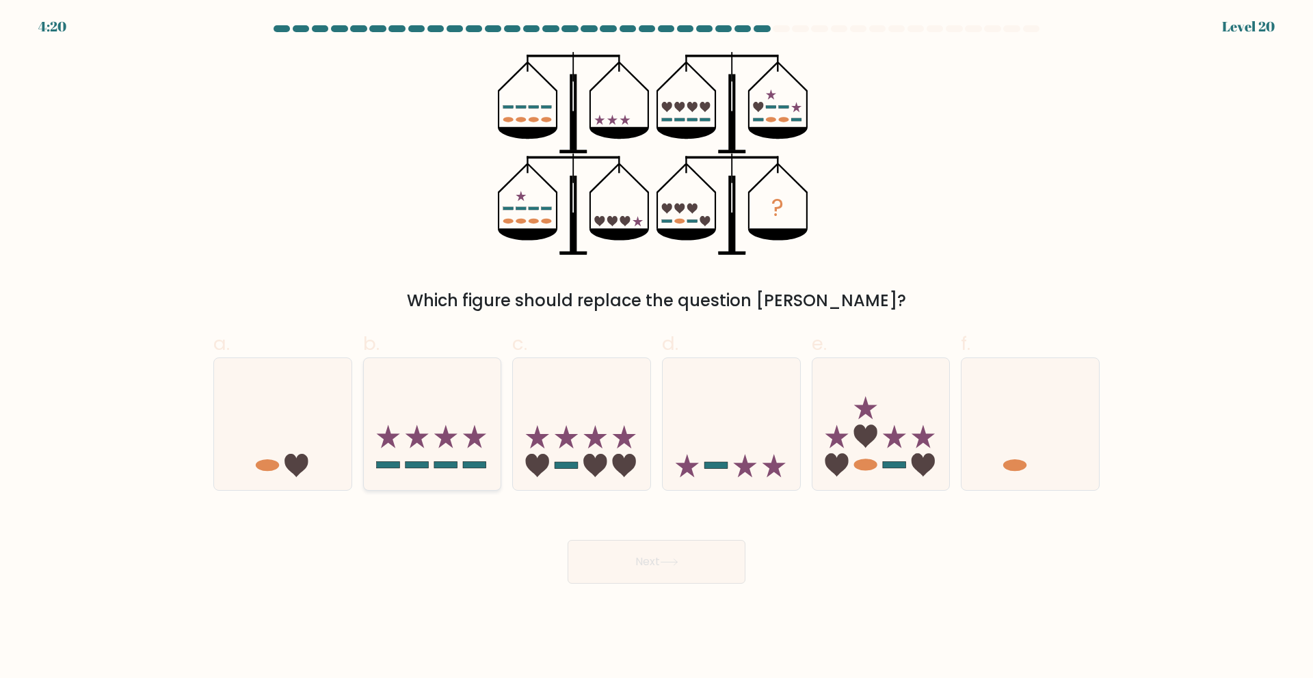
click at [457, 458] on icon at bounding box center [432, 424] width 137 height 114
click at [657, 348] on input "b." at bounding box center [657, 343] width 1 height 9
radio input "true"
click at [645, 574] on button "Next" at bounding box center [657, 562] width 178 height 44
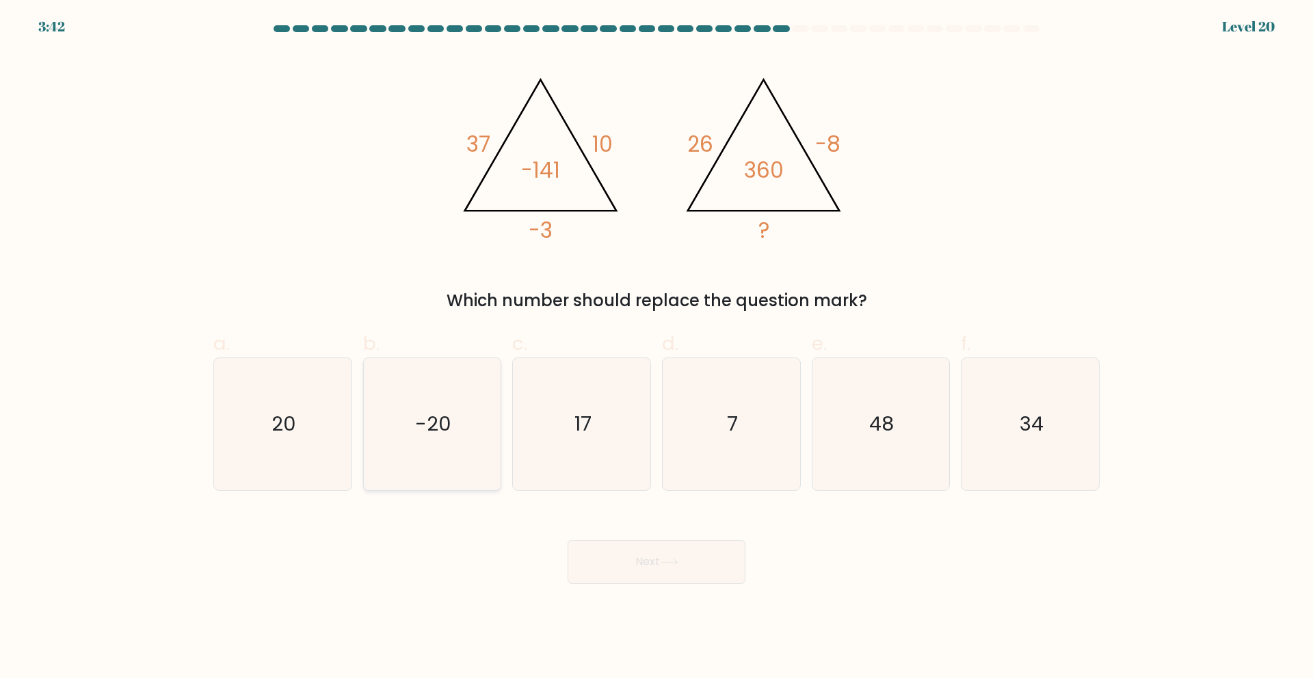
click at [425, 440] on icon "-20" at bounding box center [432, 424] width 132 height 132
click at [657, 348] on input "b. -20" at bounding box center [657, 343] width 1 height 9
radio input "true"
click at [665, 557] on button "Next" at bounding box center [657, 562] width 178 height 44
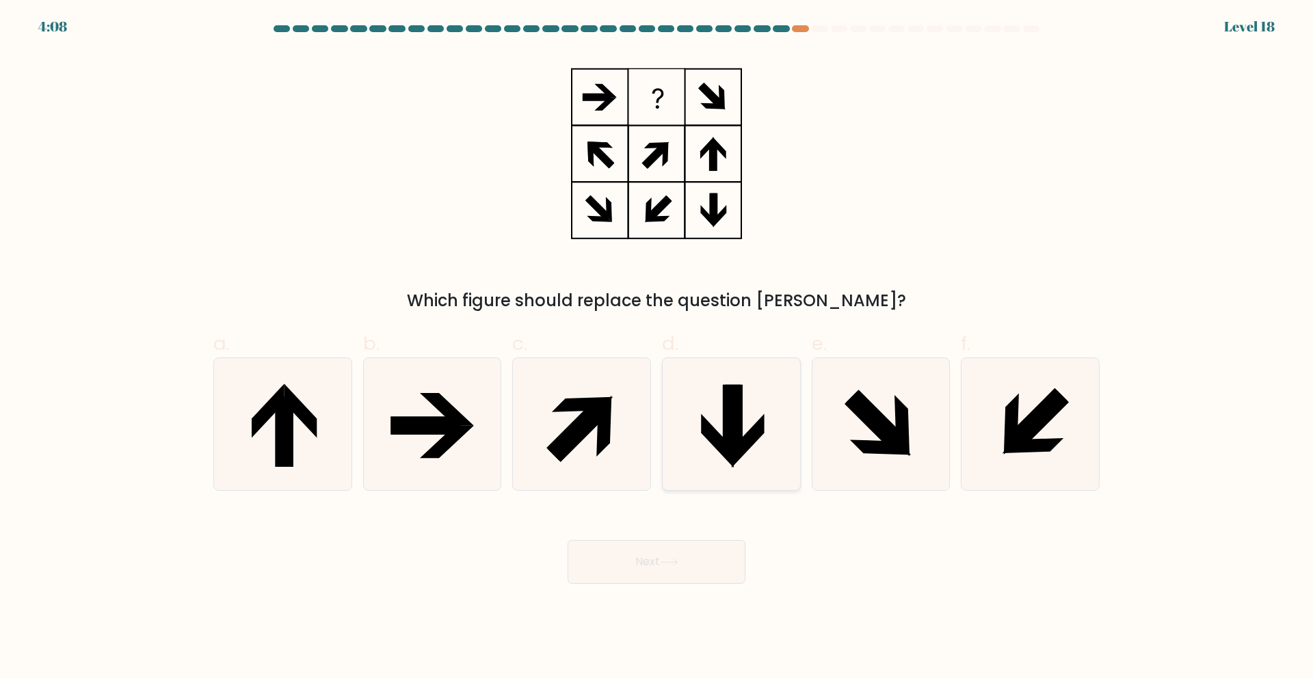
click at [747, 432] on icon at bounding box center [748, 441] width 33 height 54
click at [657, 348] on input "d." at bounding box center [657, 343] width 1 height 9
radio input "true"
click at [694, 551] on button "Next" at bounding box center [657, 562] width 178 height 44
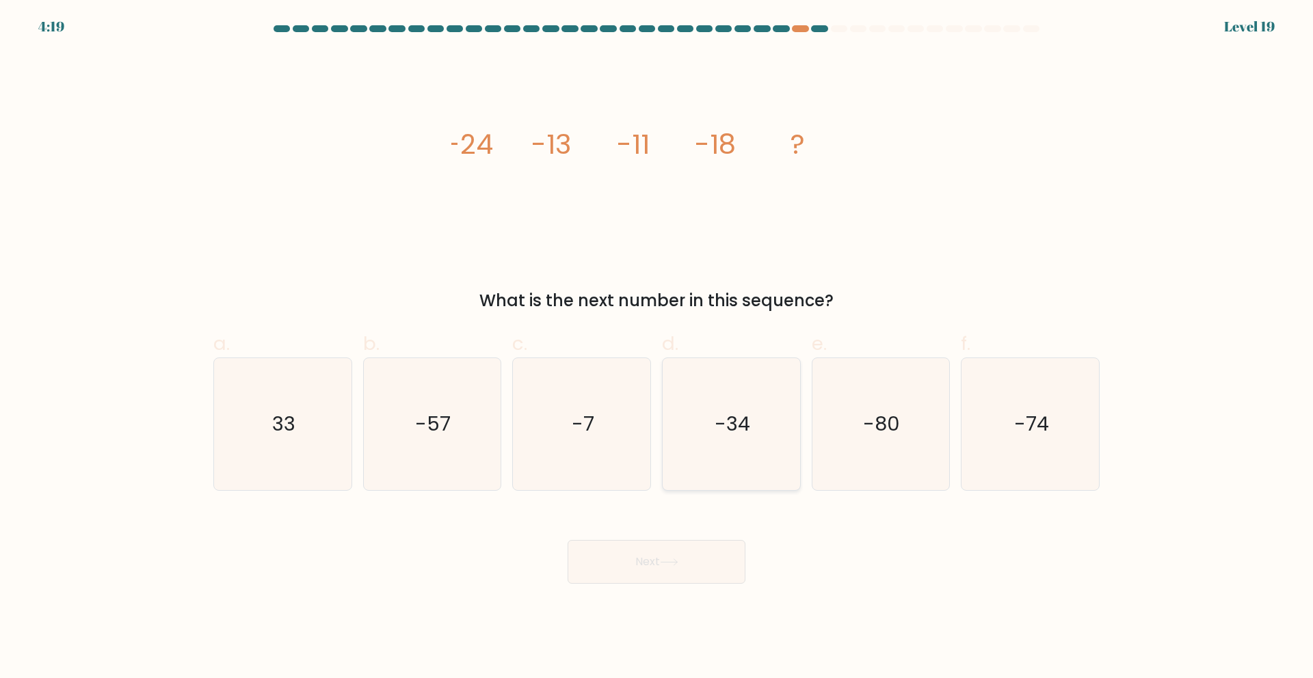
click at [768, 418] on icon "-34" at bounding box center [731, 424] width 132 height 132
click at [657, 348] on input "d. -34" at bounding box center [657, 343] width 1 height 9
radio input "true"
click at [695, 562] on button "Next" at bounding box center [657, 562] width 178 height 44
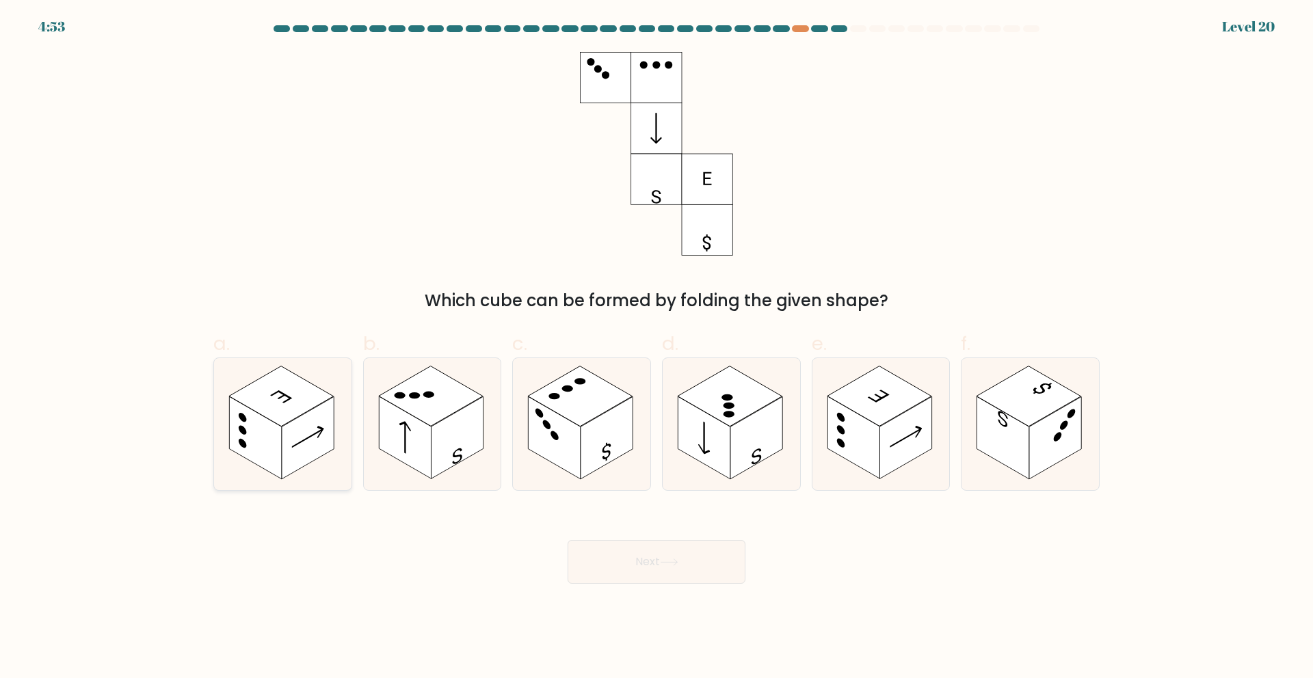
click at [276, 437] on rect at bounding box center [255, 438] width 52 height 83
click at [657, 348] on input "a." at bounding box center [657, 343] width 1 height 9
radio input "true"
click at [662, 562] on button "Next" at bounding box center [657, 562] width 178 height 44
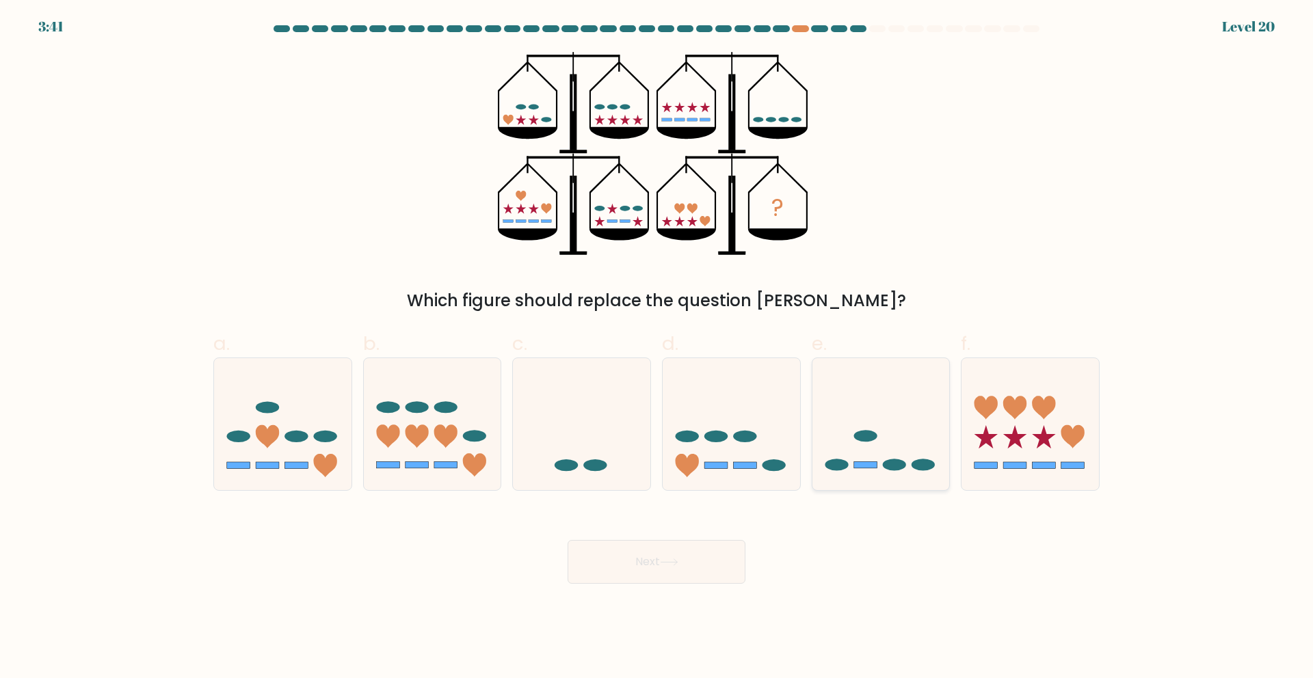
click at [890, 456] on icon at bounding box center [880, 424] width 137 height 114
click at [657, 348] on input "e." at bounding box center [657, 343] width 1 height 9
radio input "true"
click at [692, 571] on button "Next" at bounding box center [657, 562] width 178 height 44
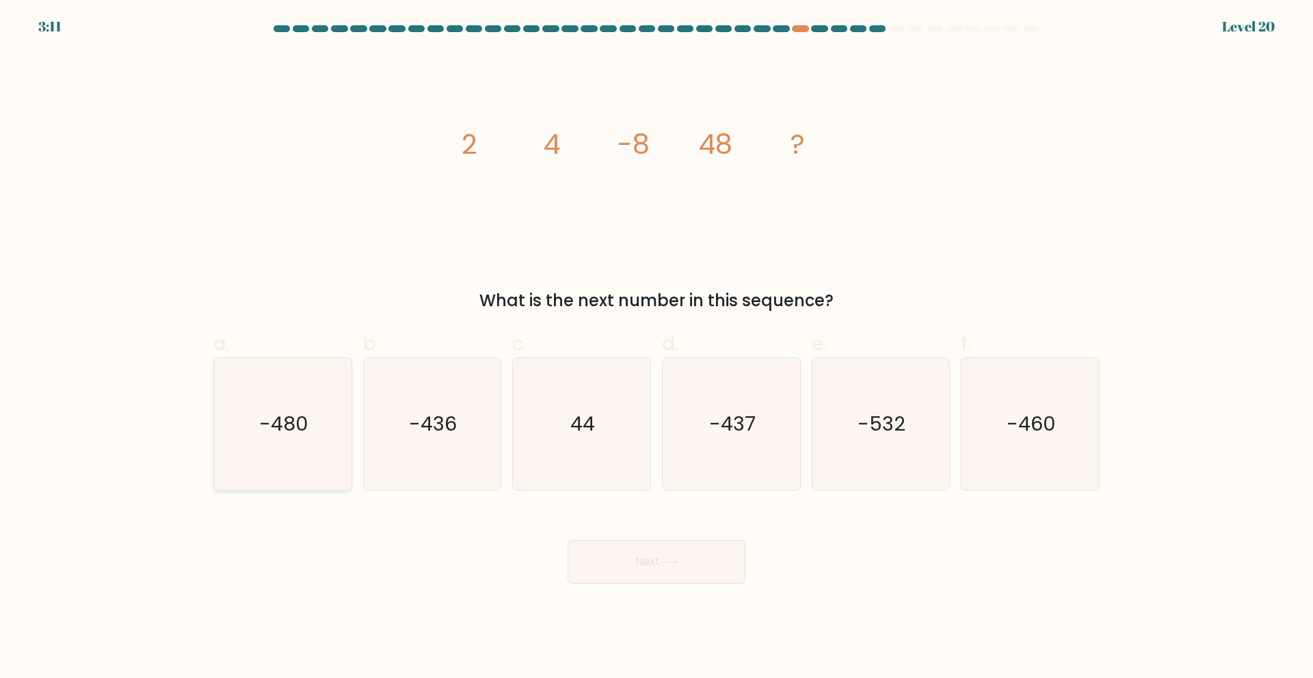
click at [287, 453] on icon "-480" at bounding box center [283, 424] width 132 height 132
click at [657, 348] on input "a. -480" at bounding box center [657, 343] width 1 height 9
radio input "true"
click at [696, 554] on button "Next" at bounding box center [657, 562] width 178 height 44
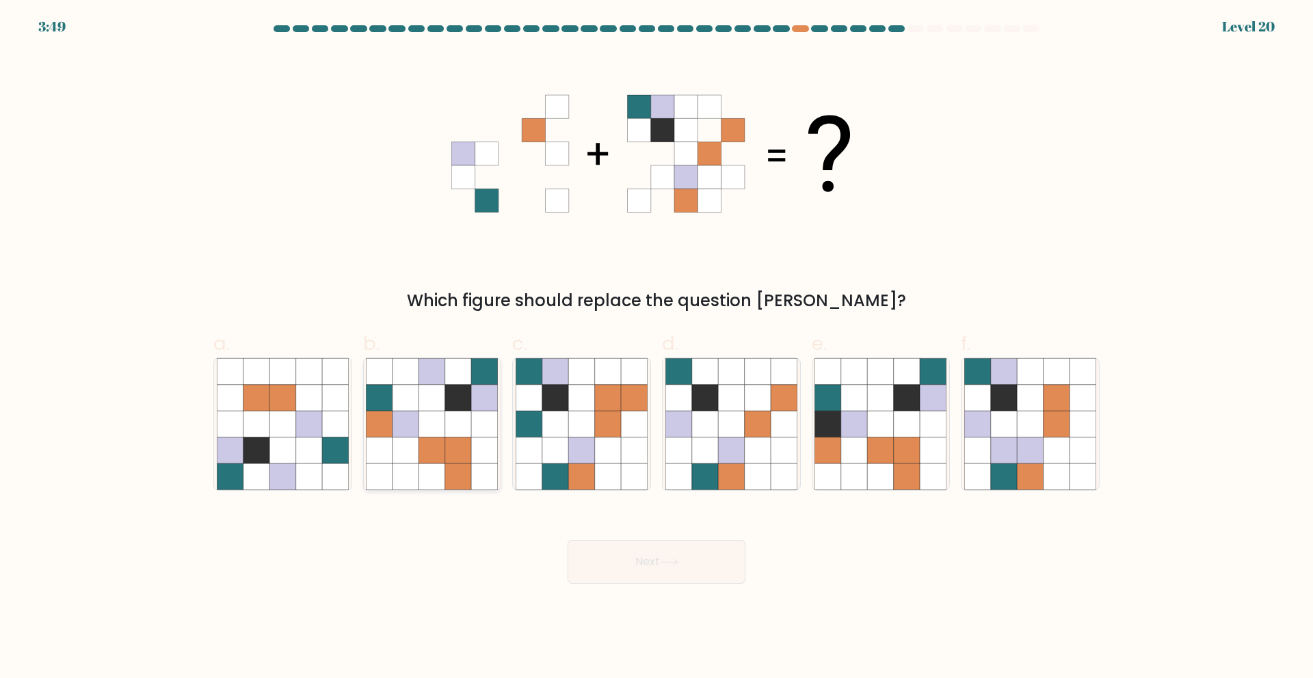
click at [454, 458] on icon at bounding box center [458, 451] width 26 height 26
click at [657, 348] on input "b." at bounding box center [657, 343] width 1 height 9
radio input "true"
click at [668, 566] on icon at bounding box center [669, 563] width 18 height 8
click at [655, 564] on button "Next" at bounding box center [657, 562] width 178 height 44
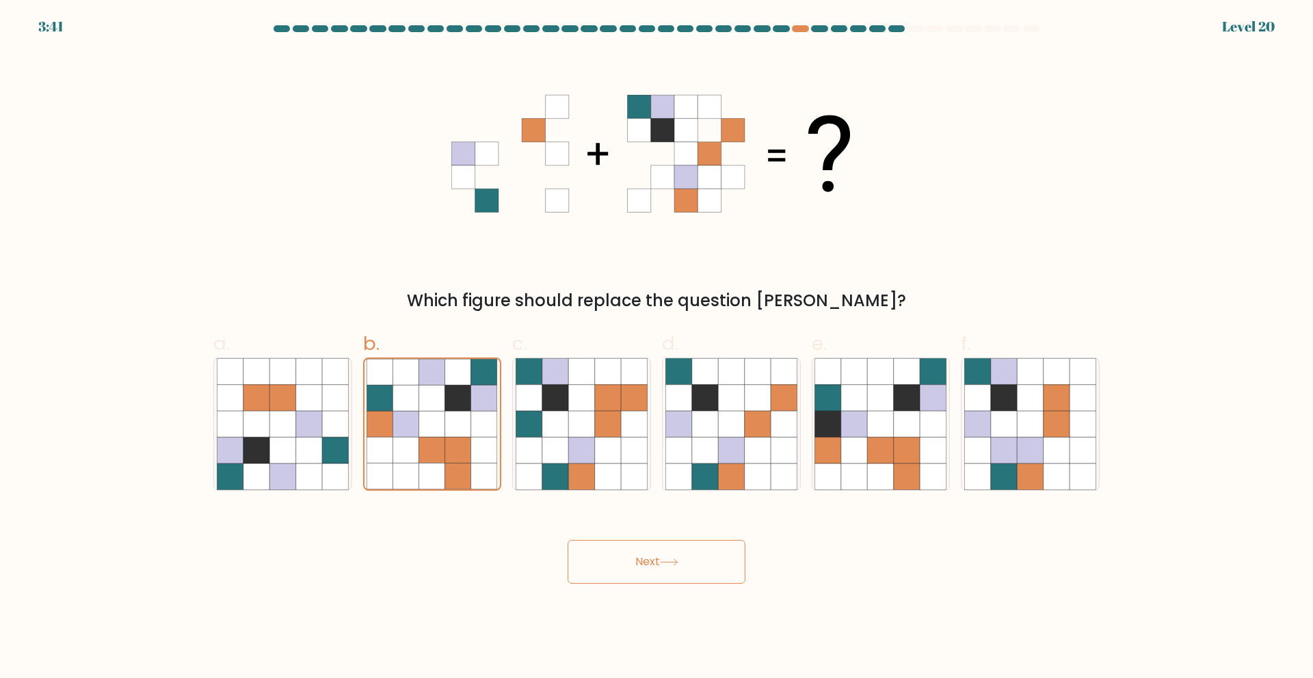
click at [655, 564] on button "Next" at bounding box center [657, 562] width 178 height 44
click at [634, 561] on button "Next" at bounding box center [657, 562] width 178 height 44
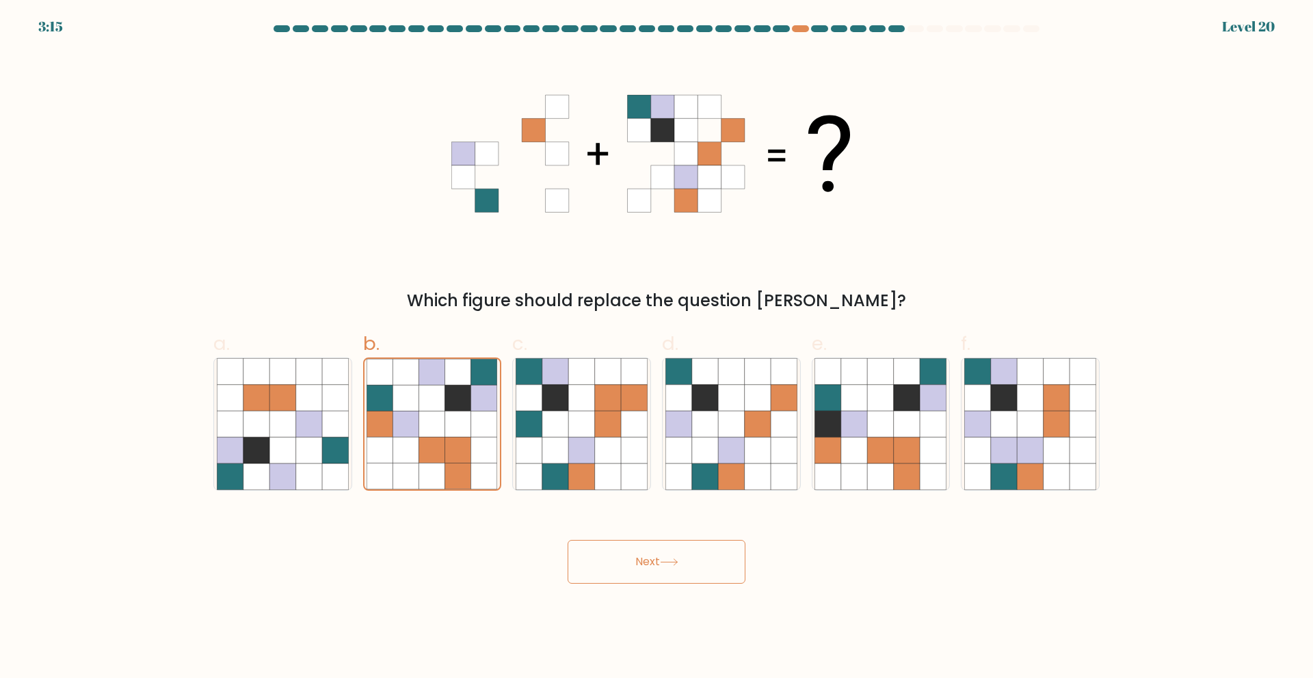
click at [634, 561] on button "Next" at bounding box center [657, 562] width 178 height 44
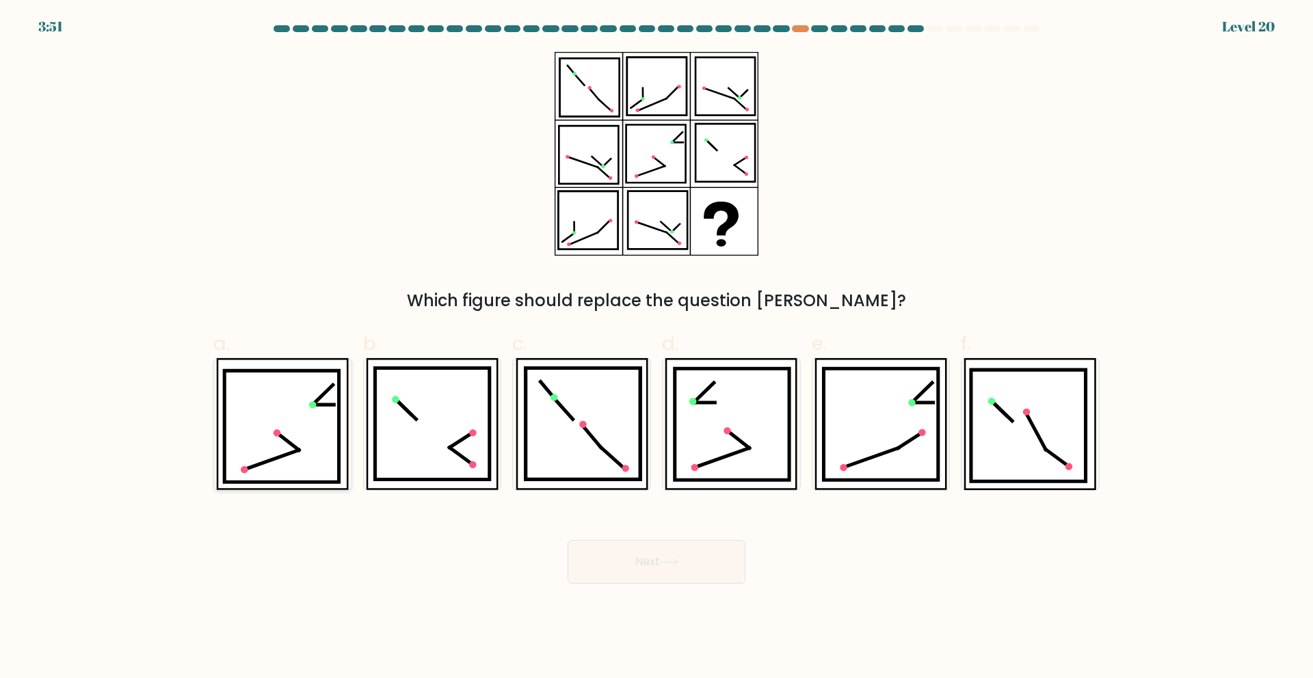
click at [307, 416] on icon at bounding box center [281, 426] width 115 height 111
click at [657, 348] on input "a." at bounding box center [657, 343] width 1 height 9
radio input "true"
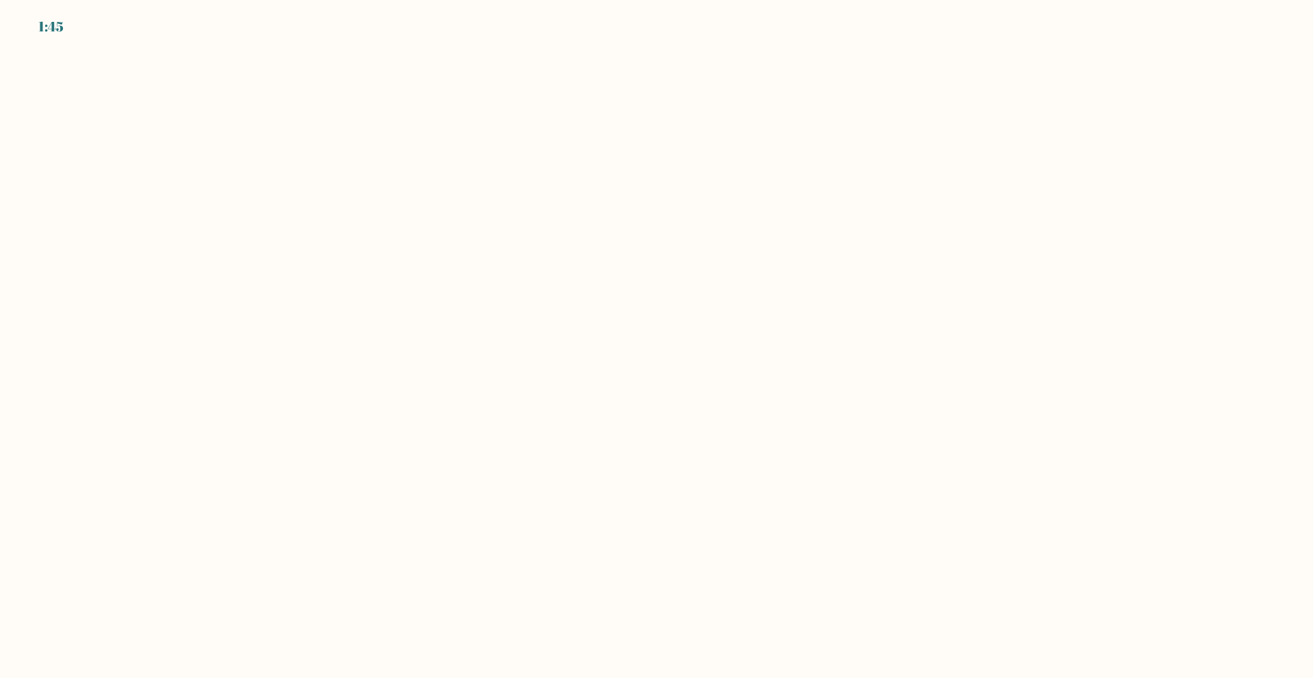
click at [683, 289] on body "1:45" at bounding box center [656, 339] width 1313 height 678
click at [468, 367] on body "0:41" at bounding box center [656, 339] width 1313 height 678
click at [460, 363] on body "0:40" at bounding box center [656, 339] width 1313 height 678
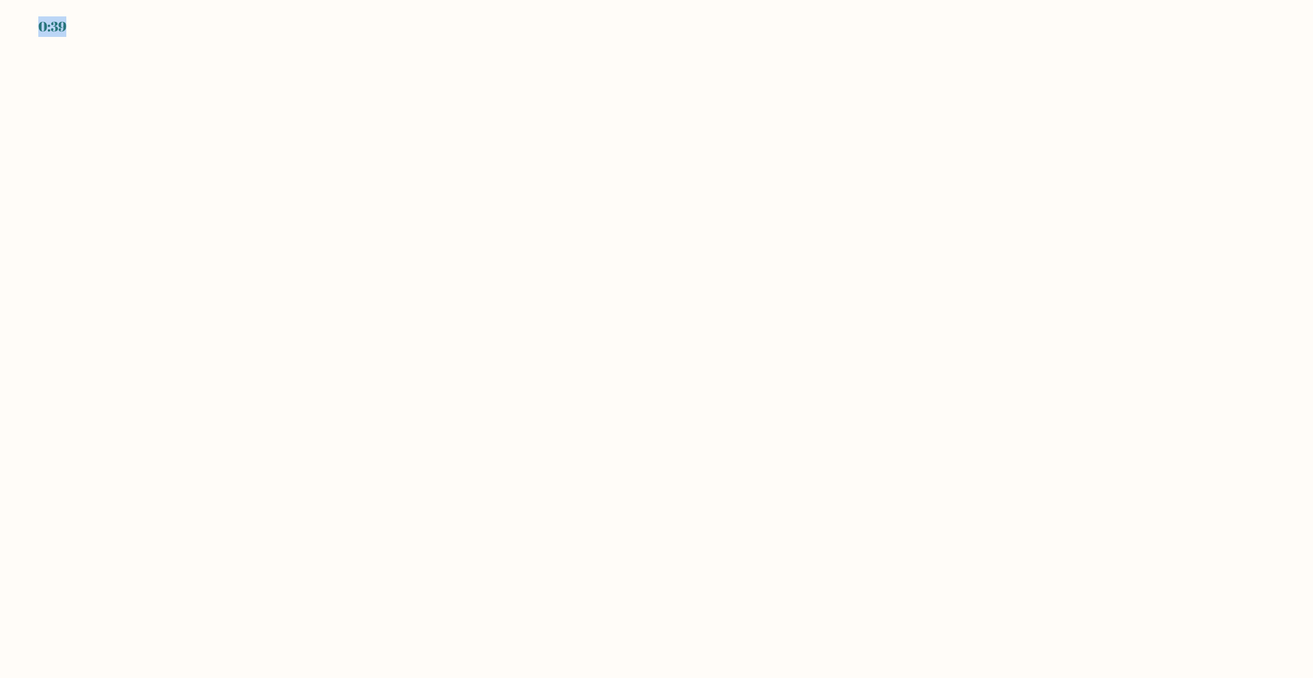
click at [516, 243] on body "0:39" at bounding box center [656, 339] width 1313 height 678
click at [516, 243] on body "0:38" at bounding box center [656, 339] width 1313 height 678
click at [821, 250] on body "0:38" at bounding box center [656, 339] width 1313 height 678
click at [600, 117] on body "0:37" at bounding box center [656, 339] width 1313 height 678
